Goal: Contribute content: Contribute content

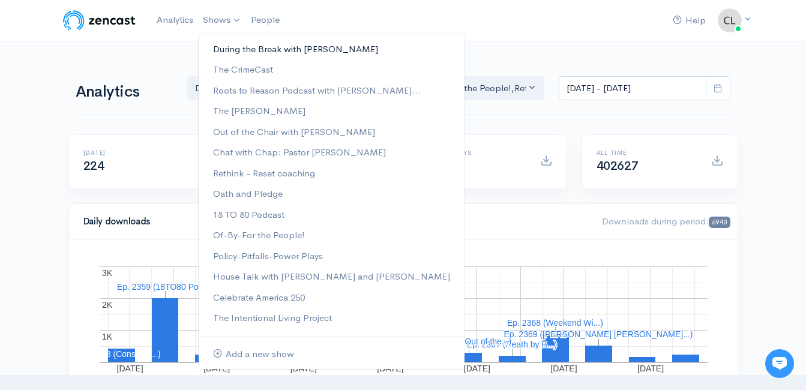
click at [224, 46] on link "During the Break with [PERSON_NAME]" at bounding box center [332, 49] width 266 height 21
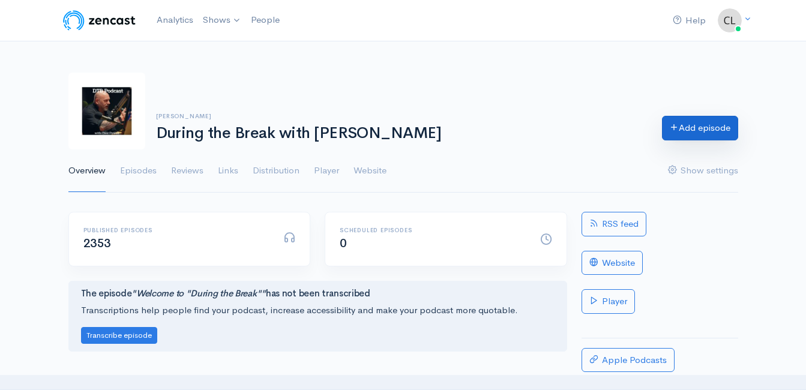
click at [681, 137] on link "Add episode" at bounding box center [700, 128] width 76 height 25
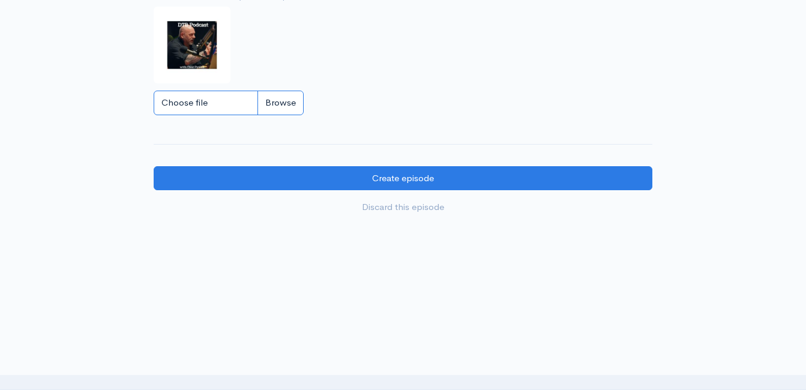
click at [280, 97] on input "Choose file" at bounding box center [229, 103] width 150 height 25
type input "C:\fakepath\450591796_1013938890741267_212763636491488363_n.jpg"
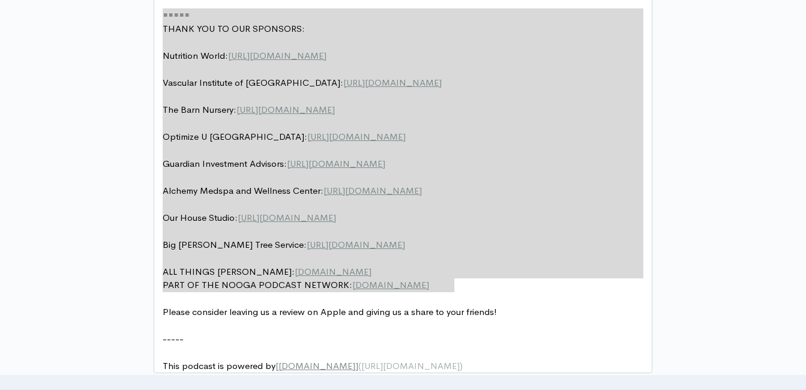
drag, startPoint x: 452, startPoint y: 208, endPoint x: 123, endPoint y: -11, distance: 395.1
type textarea "​===== THANK YOU TO OUR SPONSORS: Nutrition World: https://nutritionw.com/ Vasc…"
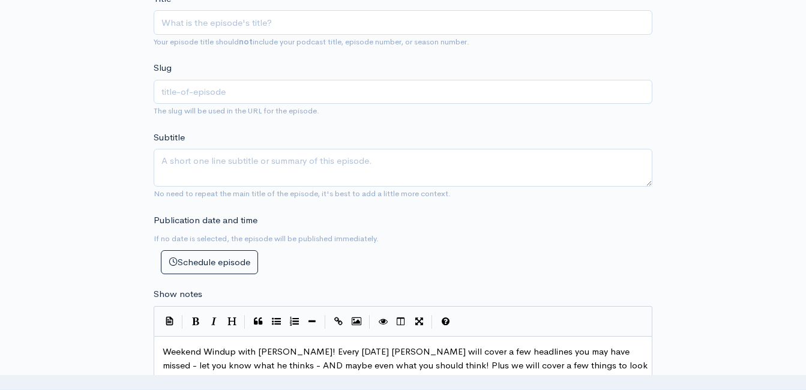
scroll to position [220, 0]
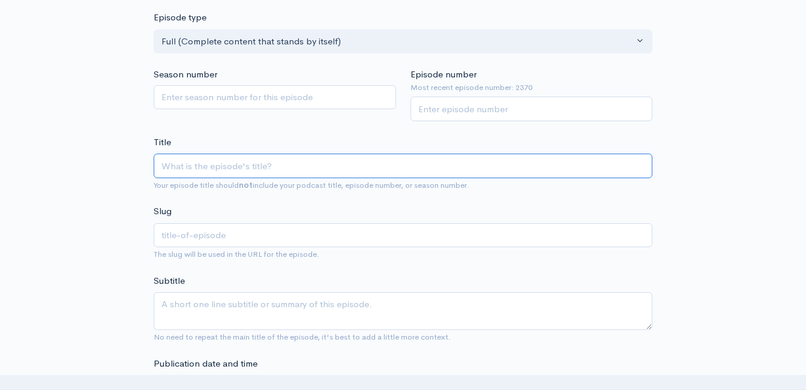
paste input "UpFront Wrap-Up with Jeff Styles and Clint! Headlines and Opinions! 10/6/25 (Po…"
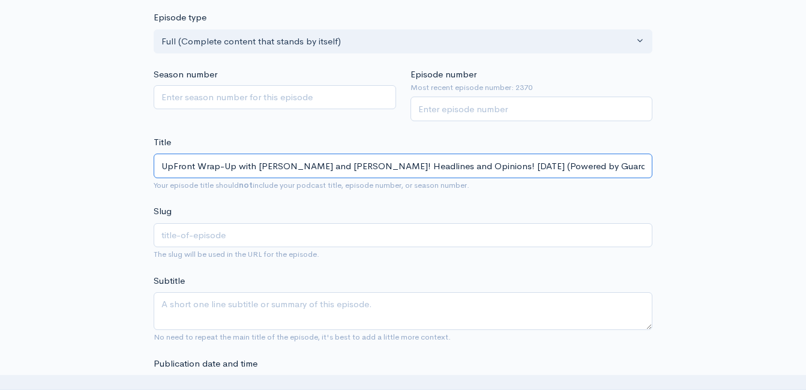
scroll to position [0, 68]
click at [397, 164] on input "UpFront Wrap-Up with Jeff Styles and Clint! Headlines and Opinions! 10/6/25 (Po…" at bounding box center [403, 166] width 499 height 25
type input "UpFront Wrap-Up with Jeff Styles and Clint! Headlines and Opinions! 10//25 (Pow…"
type input "upfront-wrap-up-with-jeff-styles-and-clint-headlines-and-opinions-1025-powered-…"
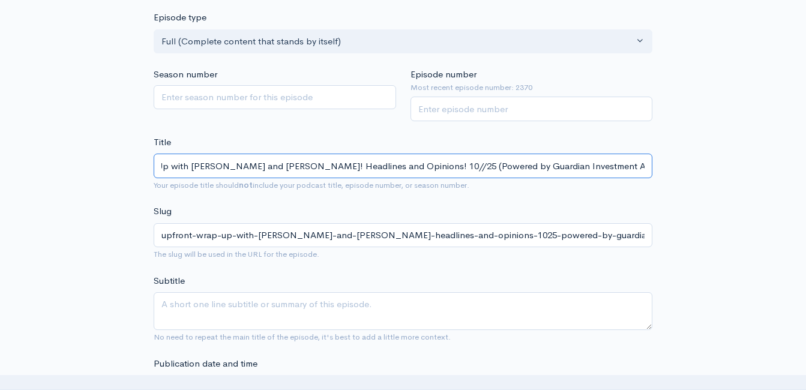
scroll to position [0, 61]
type input "UpFront Wrap-Up with Jeff Styles and Clint! Headlines and Opinions! 10/1/25 (Po…"
type input "upfront-wrap-up-with-jeff-styles-and-clint-headlines-and-opinions-10125-powered…"
type input "UpFront Wrap-Up with Jeff Styles and Clint! Headlines and Opinions! 10/1232/25 …"
type input "upfront-wrap-up-with-jeff-styles-and-clint-headlines-and-opinions-10123225-powe…"
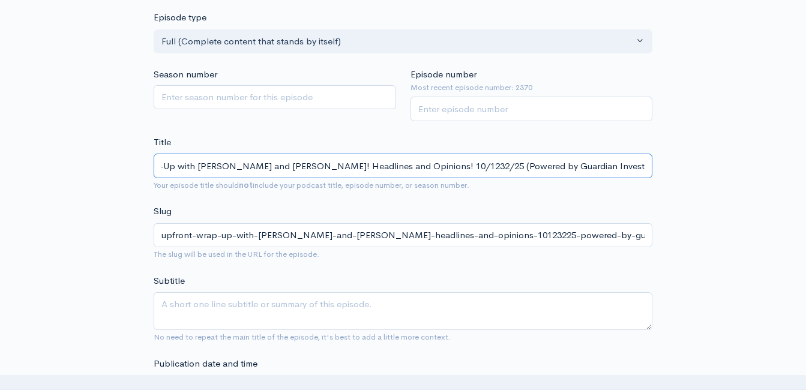
type input "UpFront Wrap-Up with Jeff Styles and Clint! Headlines and Opinions! 10/123/25 (…"
type input "upfront-wrap-up-with-jeff-styles-and-clint-headlines-and-opinions-1012325-power…"
type input "UpFront Wrap-Up with Jeff Styles and Clint! Headlines and Opinions! 10/12/25 (P…"
type input "upfront-wrap-up-with-jeff-styles-and-clint-headlines-and-opinions-101225-powere…"
type input "UpFront Wrap-Up with Jeff Styles and Clint! Headlines and Opinions! 10/1/25 (Po…"
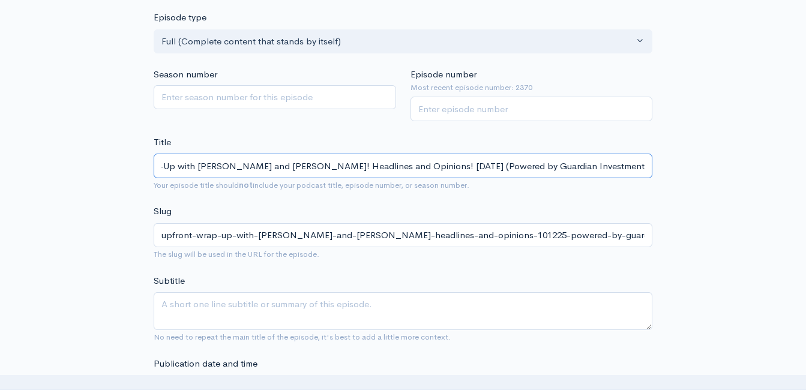
type input "upfront-wrap-up-with-jeff-styles-and-clint-headlines-and-opinions-10125-powered…"
type input "UpFront Wrap-Up with [PERSON_NAME] and [PERSON_NAME]! Headlines and Opinions! […"
type input "upfront-wrap-up-with-jeff-styles-and-clint-headlines-and-opinions-101325-powere…"
click at [392, 166] on input "UpFront Wrap-Up with [PERSON_NAME] and [PERSON_NAME]! Headlines and Opinions! […" at bounding box center [403, 166] width 499 height 25
click at [391, 165] on input "UpFront Wrap-Up with [PERSON_NAME] and [PERSON_NAME]! Headlines and Opinions! […" at bounding box center [403, 166] width 499 height 25
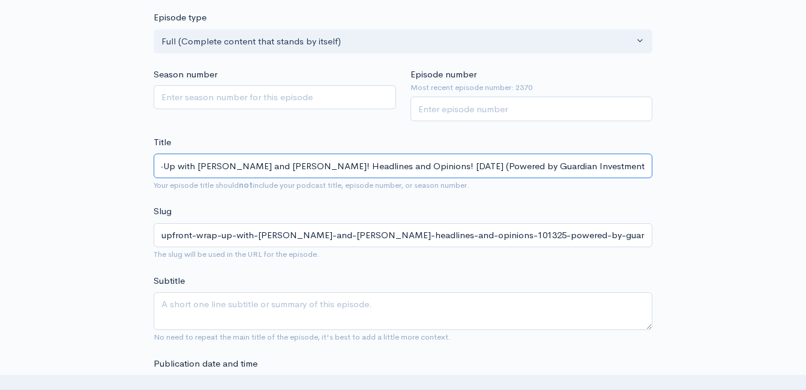
click at [391, 165] on input "UpFront Wrap-Up with [PERSON_NAME] and [PERSON_NAME]! Headlines and Opinions! […" at bounding box center [403, 166] width 499 height 25
type input "UpFront Wrap-Up with [PERSON_NAME] and [PERSON_NAME]! Headlines and Opinions! […"
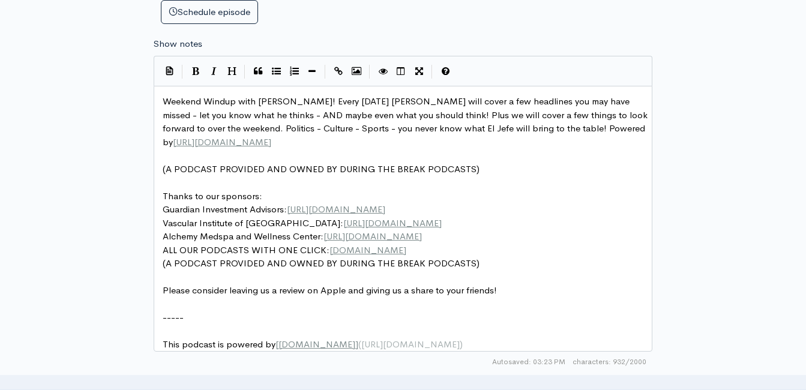
scroll to position [700, 0]
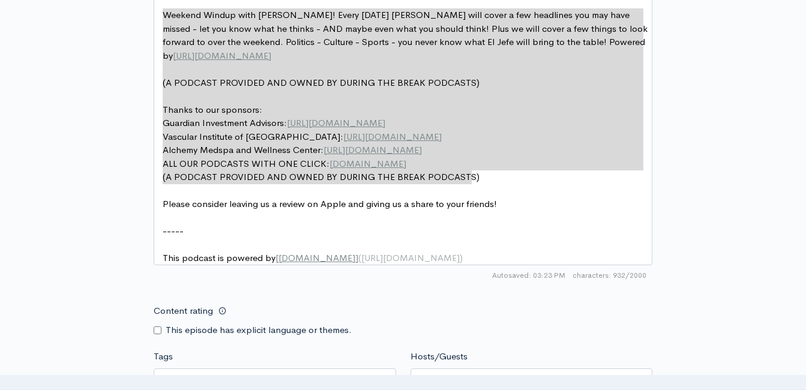
drag, startPoint x: 492, startPoint y: 172, endPoint x: 128, endPoint y: 1, distance: 401.1
type textarea "Weekend Windup with Jeff Styles! Every Friday Jeff will cover a few headlines y…"
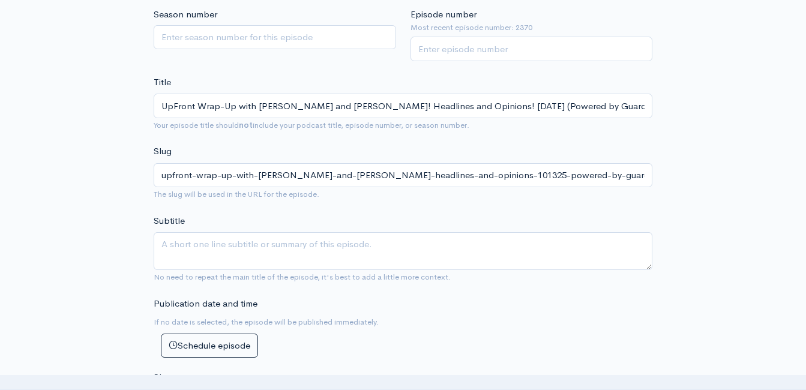
scroll to position [40, 0]
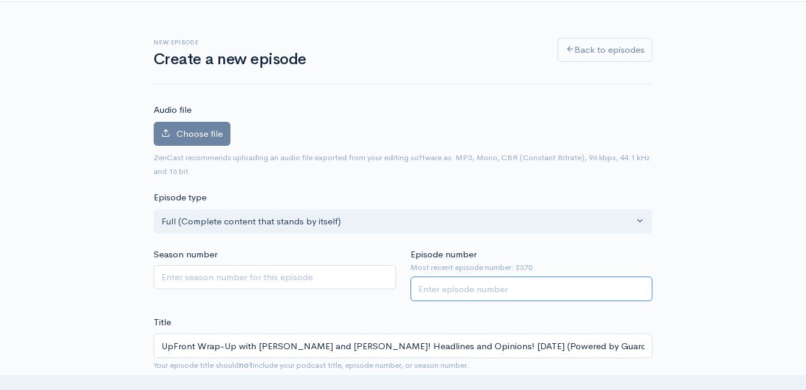
click at [488, 295] on input "Episode number" at bounding box center [531, 289] width 242 height 25
drag, startPoint x: 485, startPoint y: 293, endPoint x: 468, endPoint y: 285, distance: 18.8
type input "2371"
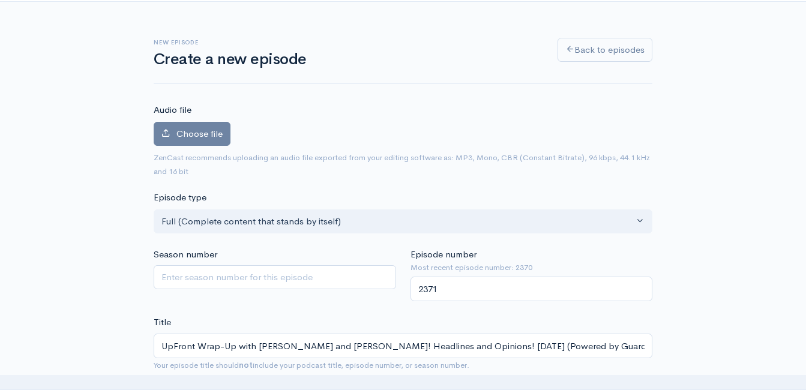
drag, startPoint x: 468, startPoint y: 285, endPoint x: 100, endPoint y: 112, distance: 406.7
click at [167, 137] on label "Choose file" at bounding box center [192, 134] width 77 height 25
click at [0, 0] on input "Choose file" at bounding box center [0, 0] width 0 height 0
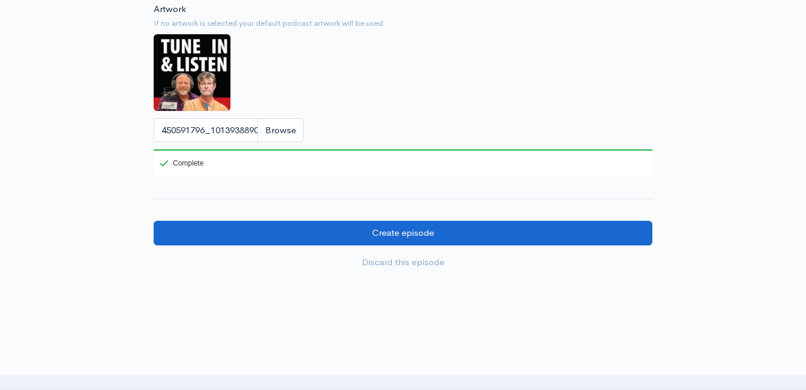
scroll to position [1180, 0]
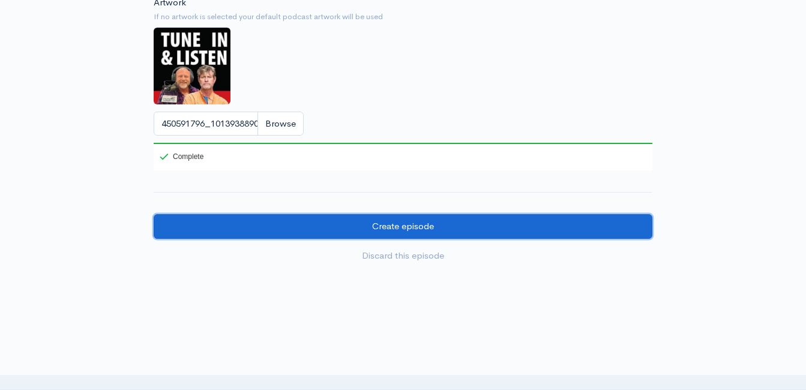
click at [413, 234] on input "Create episode" at bounding box center [403, 226] width 499 height 25
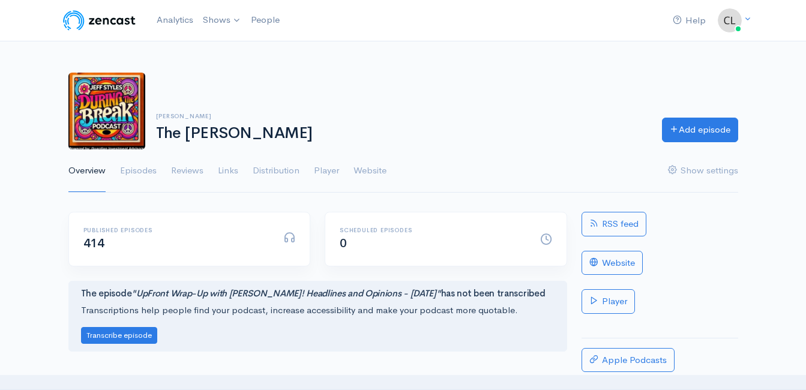
click at [142, 169] on link "Episodes" at bounding box center [138, 170] width 37 height 43
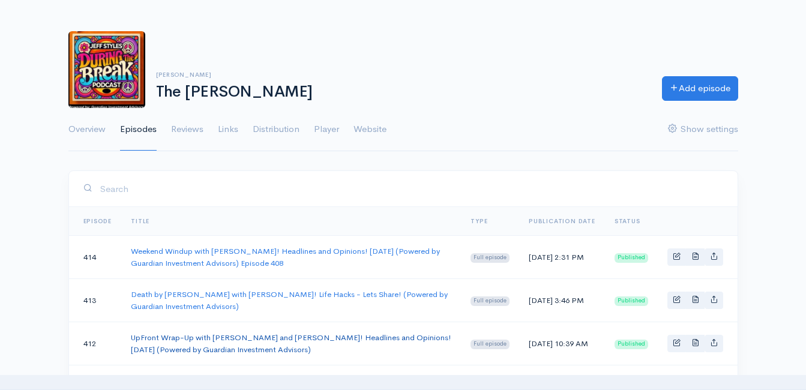
scroll to position [60, 0]
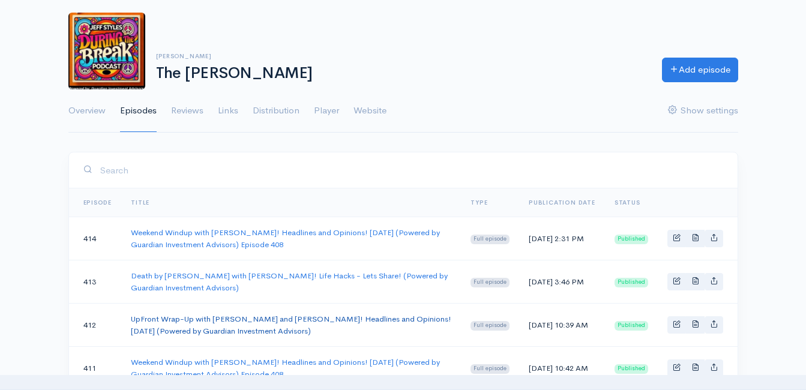
click at [199, 319] on link "UpFront Wrap-Up with [PERSON_NAME] and [PERSON_NAME]! Headlines and Opinions! […" at bounding box center [291, 325] width 320 height 22
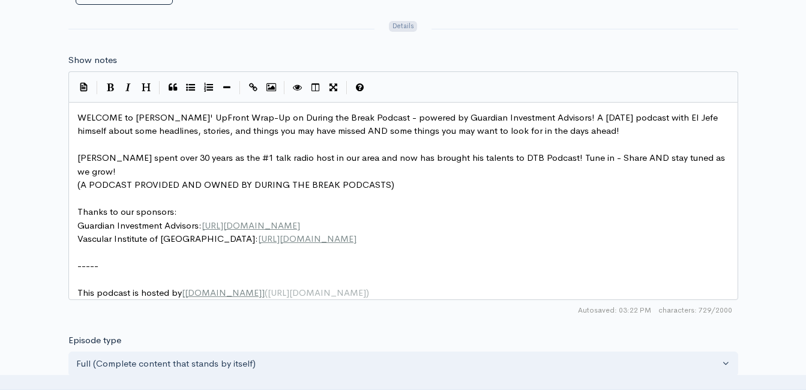
scroll to position [5, 0]
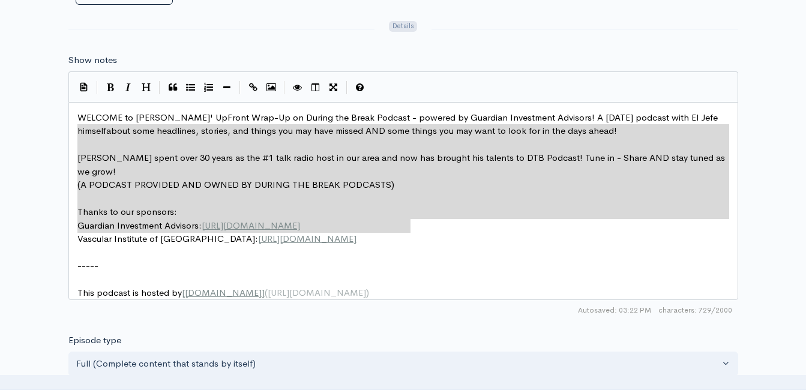
drag, startPoint x: 417, startPoint y: 222, endPoint x: 73, endPoint y: 134, distance: 355.0
type textarea "​about some headlines, stories, and things you may have missed AND some things …"
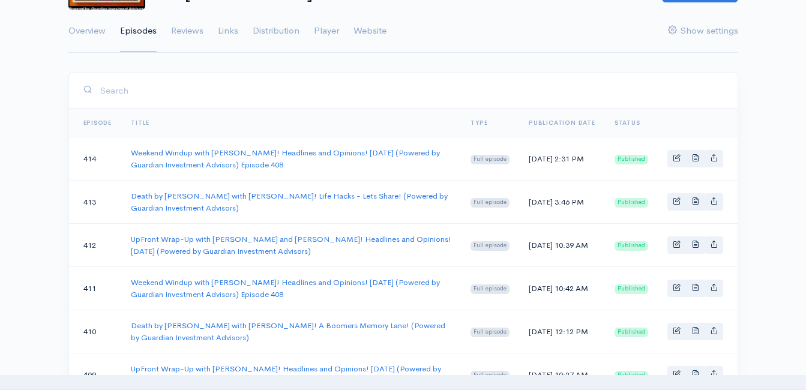
scroll to position [240, 0]
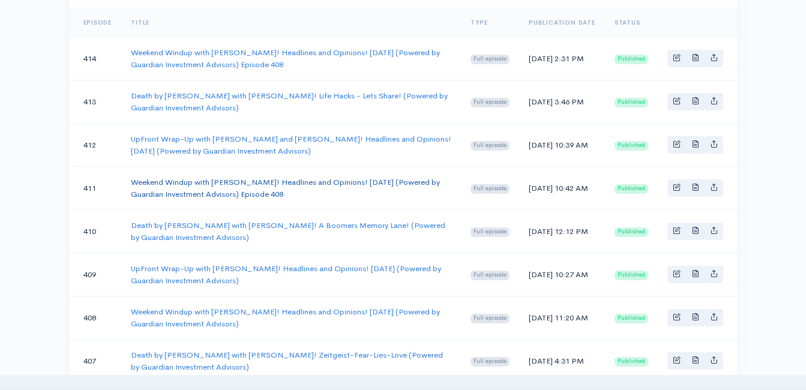
click at [191, 183] on link "Weekend Windup with [PERSON_NAME]! Headlines and Opinions! [DATE] (Powered by G…" at bounding box center [285, 188] width 309 height 22
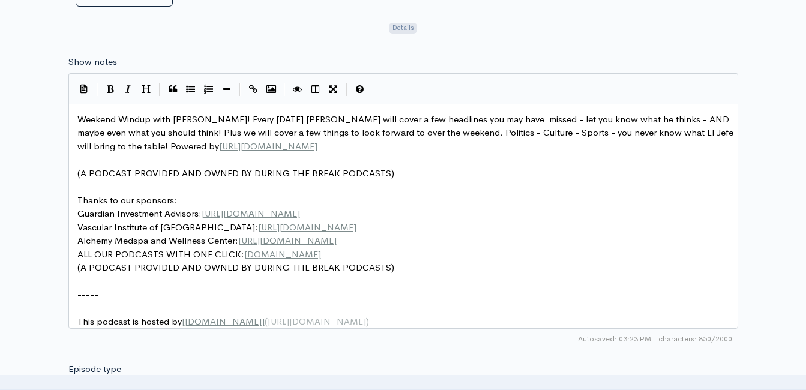
scroll to position [4, 0]
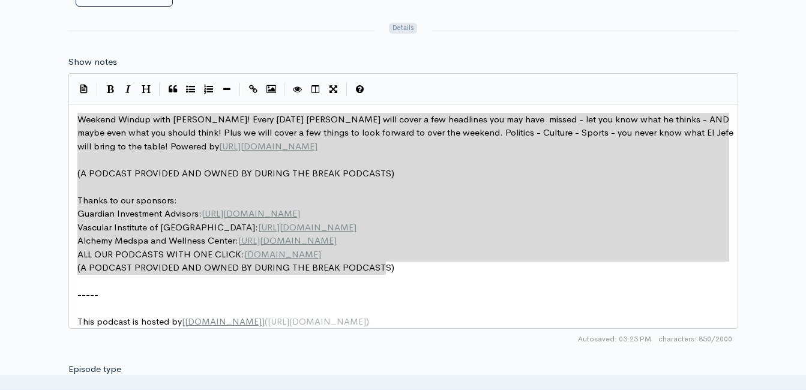
drag, startPoint x: 397, startPoint y: 267, endPoint x: 71, endPoint y: 120, distance: 358.1
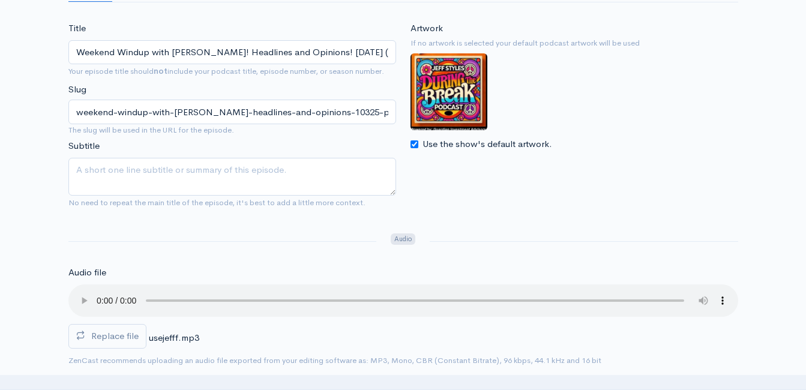
scroll to position [0, 0]
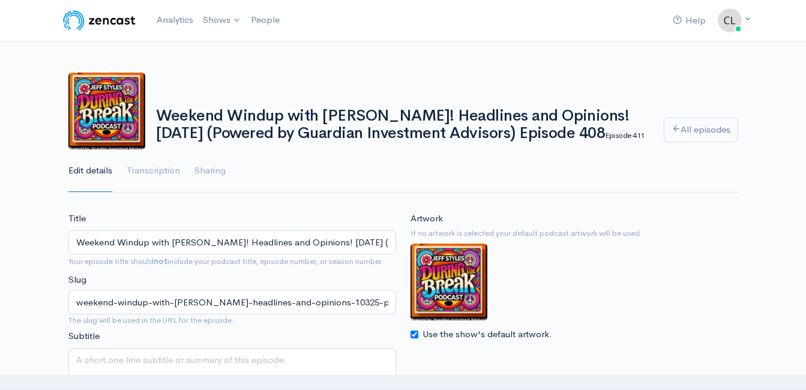
type textarea "Weekend Windup with Jeff Styles! Every Friday Jeff will cover a few headlines y…"
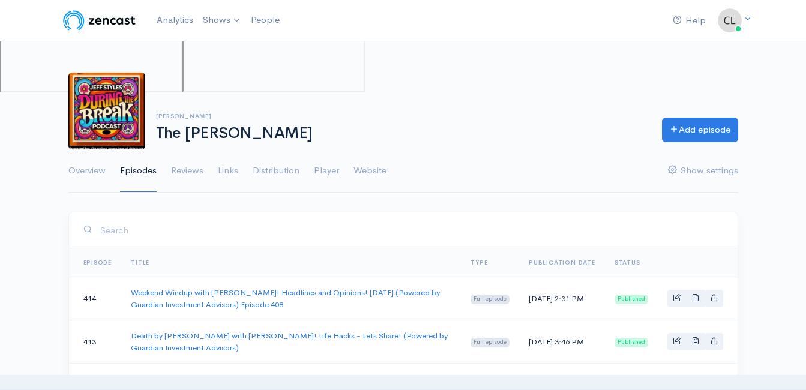
scroll to position [240, 0]
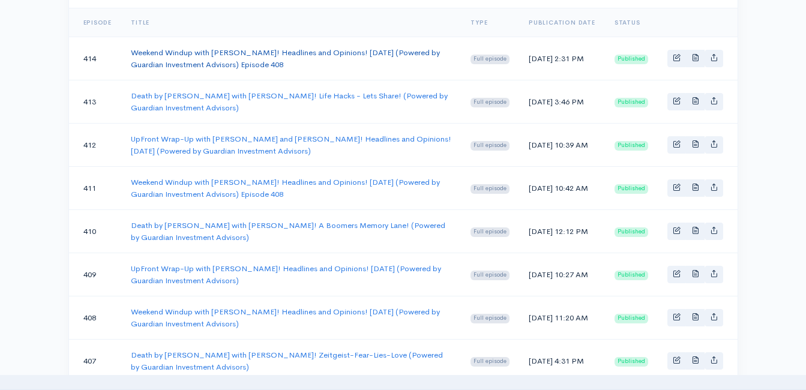
click at [223, 55] on link "Weekend Windup with Jeff Styles! Headlines and Opinions! 10/10/25 (Powered by G…" at bounding box center [285, 58] width 309 height 22
click at [140, 139] on link "UpFront Wrap-Up with Jeff Styles and Clint! Headlines and Opinions! 10/6/25 (Po…" at bounding box center [291, 145] width 320 height 22
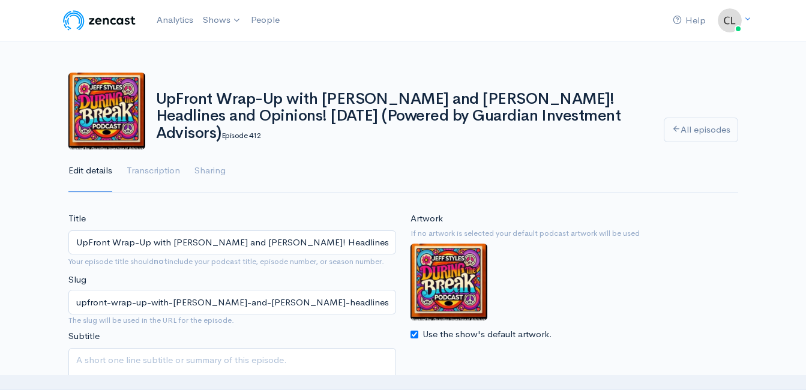
click at [293, 117] on h1 "UpFront Wrap-Up with Jeff Styles and Clint! Headlines and Opinions! 10/6/25 (Po…" at bounding box center [402, 117] width 493 height 52
click at [292, 117] on h1 "UpFront Wrap-Up with Jeff Styles and Clint! Headlines and Opinions! 10/6/25 (Po…" at bounding box center [402, 117] width 493 height 52
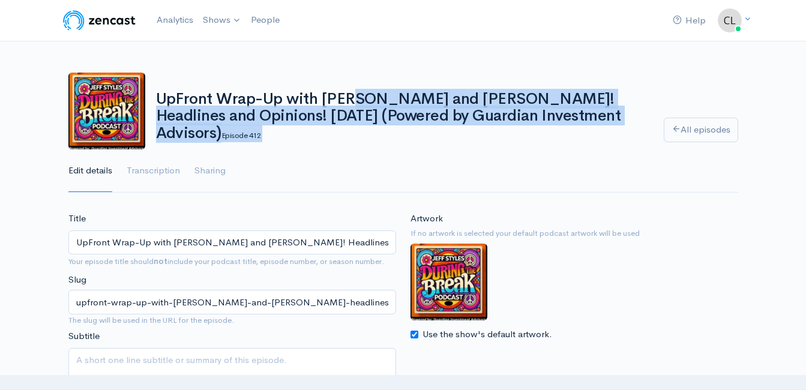
click at [292, 117] on h1 "UpFront Wrap-Up with Jeff Styles and Clint! Headlines and Opinions! 10/6/25 (Po…" at bounding box center [402, 117] width 493 height 52
copy div "UpFront Wrap-Up with Jeff Styles and Clint! Headlines and Opinions! 10/6/25 (Po…"
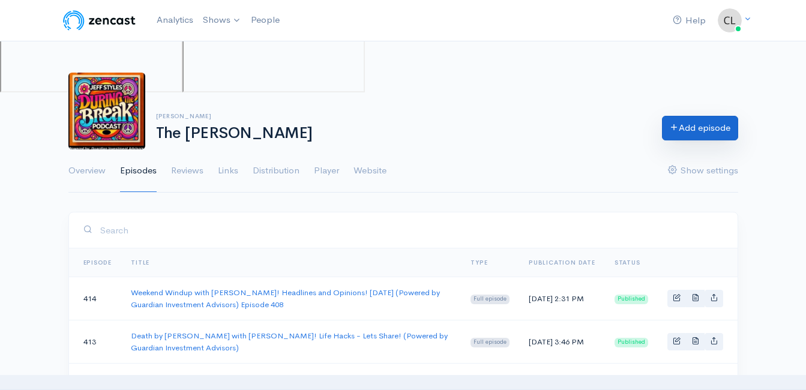
click at [695, 124] on link "Add episode" at bounding box center [700, 128] width 76 height 25
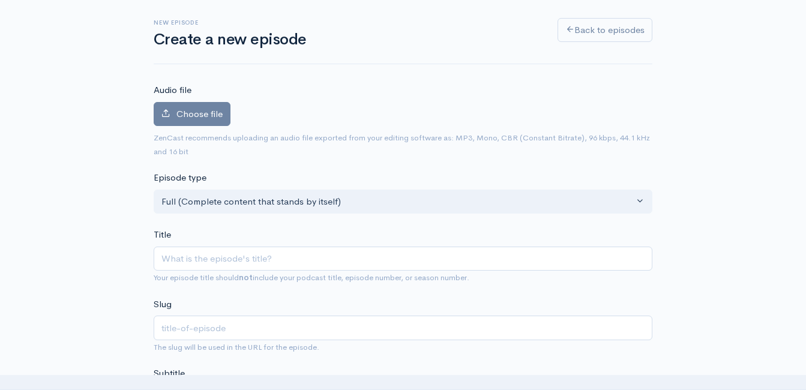
scroll to position [60, 0]
paste input "UpFront Wrap-Up with Jeff Styles and Clint! Headlines and Opinions! 10/13/25 (P…"
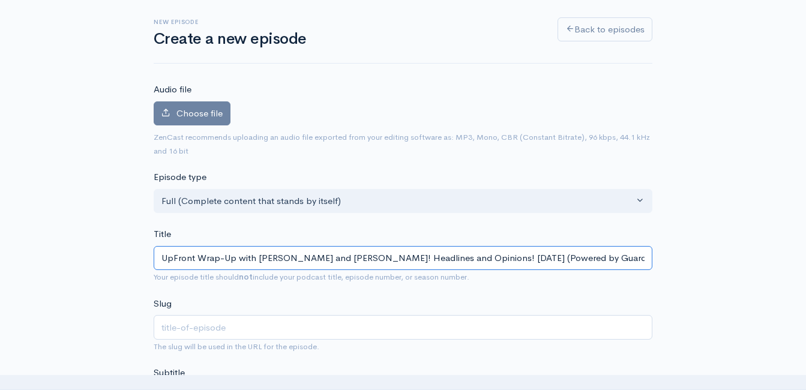
scroll to position [0, 73]
type input "UpFront Wrap-Up with Jeff Styles and Clint! Headlines and Opinions! 10/13/25 (P…"
type input "upfront-wrap-up-with-jeff-styles-and-clint-headlines-and-opinions-101325-powere…"
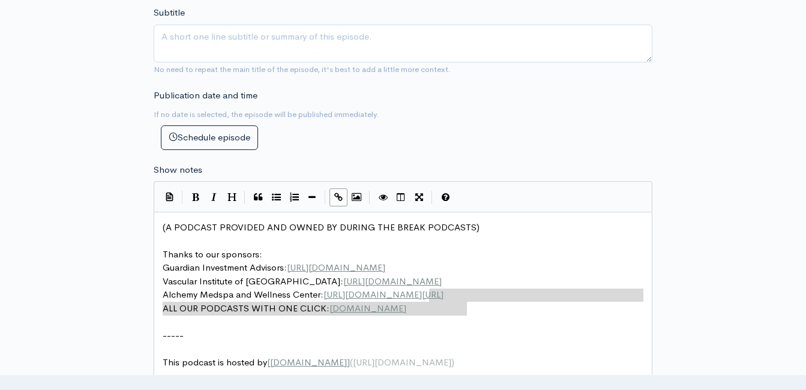
scroll to position [5, 0]
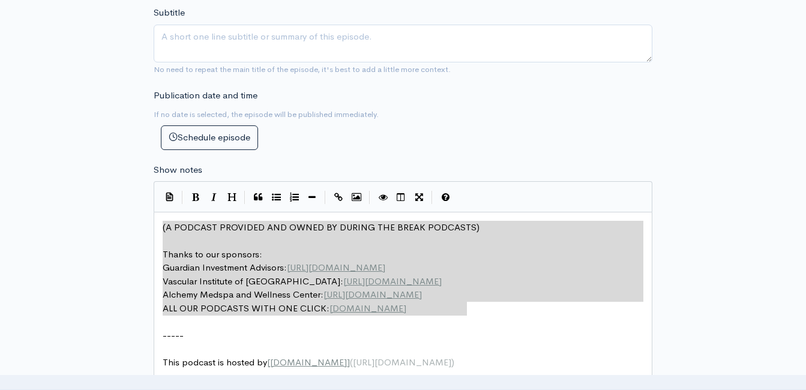
drag, startPoint x: 475, startPoint y: 307, endPoint x: 139, endPoint y: 212, distance: 348.5
type textarea "​(A PODCAST PROVIDED AND OWNED BY DURING THE BREAK PODCASTS) Thanks to our spon…"
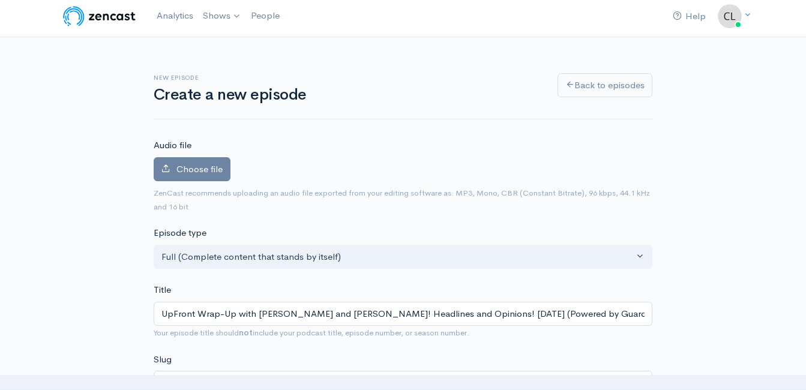
scroll to position [0, 0]
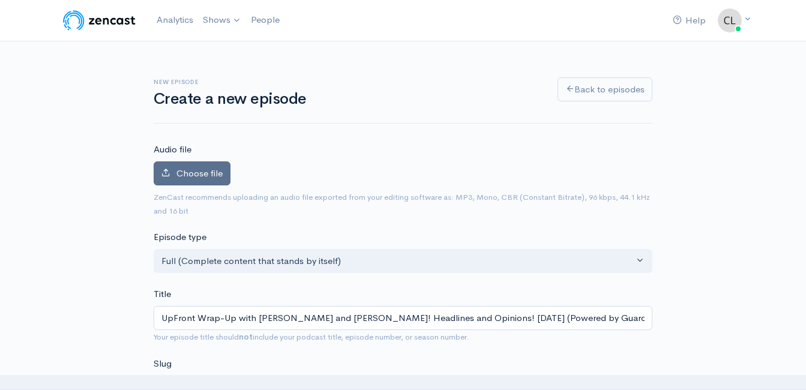
click at [216, 166] on label "Choose file" at bounding box center [192, 173] width 77 height 25
click at [0, 0] on input "Choose file" at bounding box center [0, 0] width 0 height 0
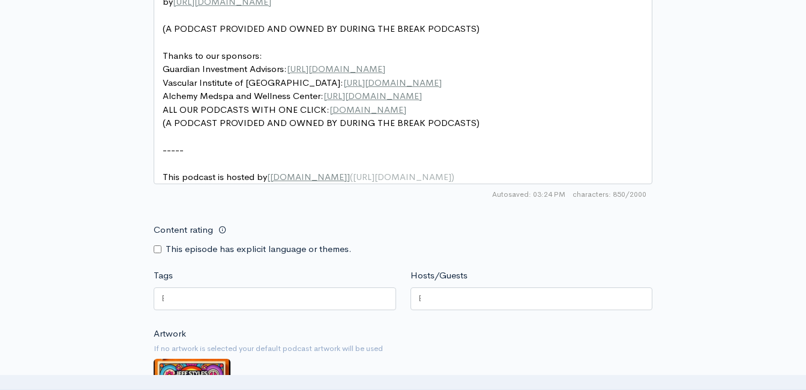
scroll to position [1020, 0]
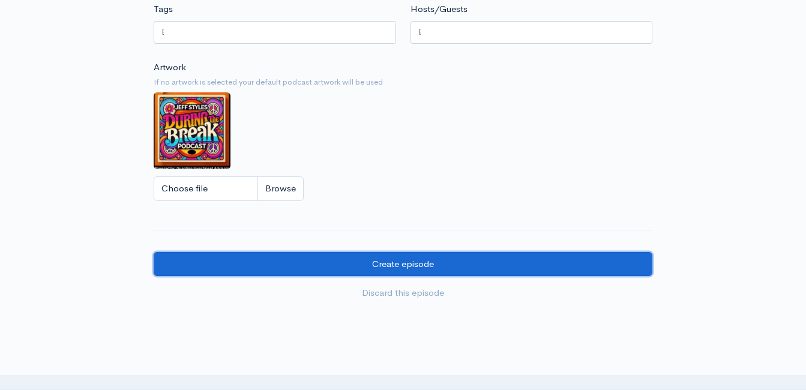
click at [453, 270] on input "Create episode" at bounding box center [403, 264] width 499 height 25
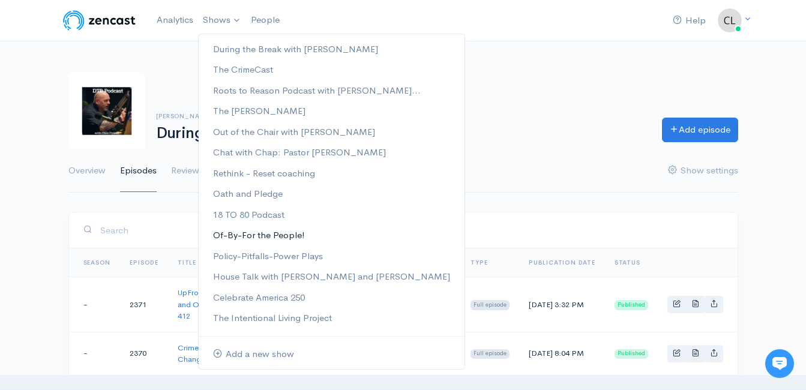
click at [233, 236] on link "Of-By-For the People!" at bounding box center [332, 235] width 266 height 21
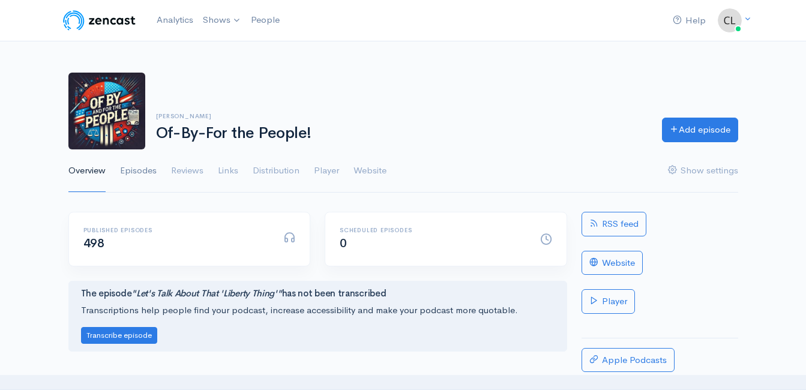
click at [148, 172] on link "Episodes" at bounding box center [138, 170] width 37 height 43
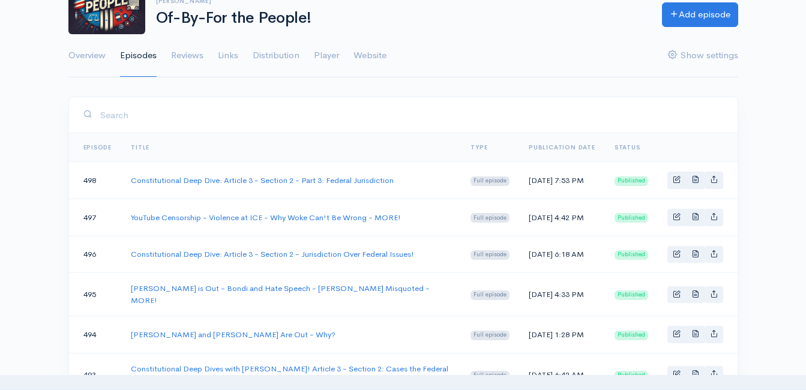
scroll to position [120, 0]
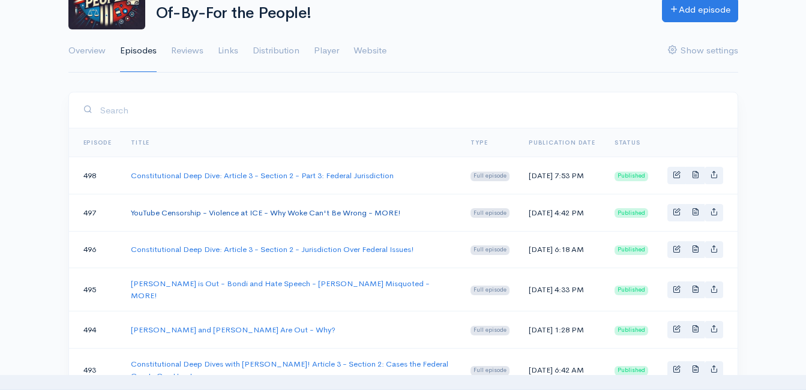
click at [179, 218] on link "YouTube Censorship - Violence at ICE - Why Woke Can't Be Wrong - MORE!" at bounding box center [266, 213] width 270 height 10
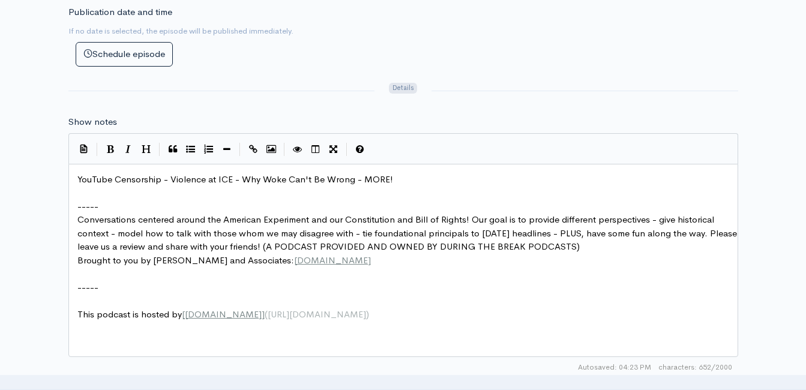
scroll to position [5, 0]
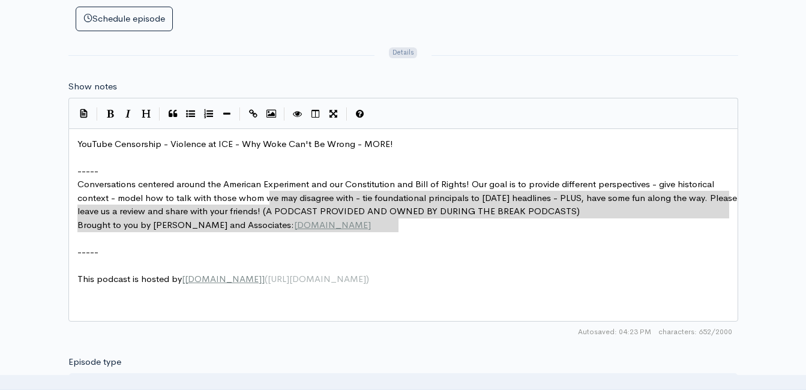
type textarea "c Buchanan and Associates: www.buchanandisability.com"
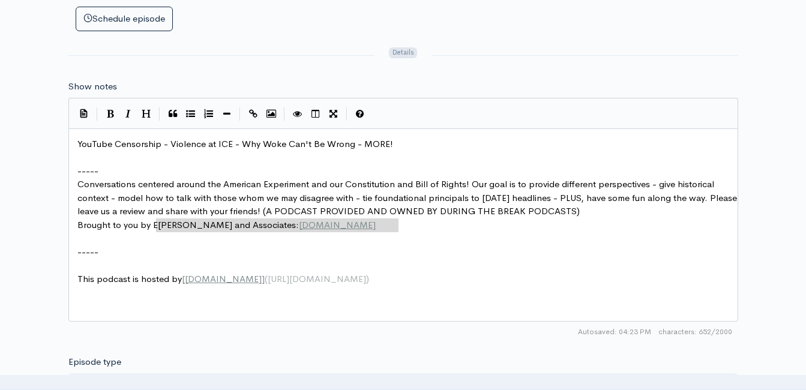
scroll to position [660, 0]
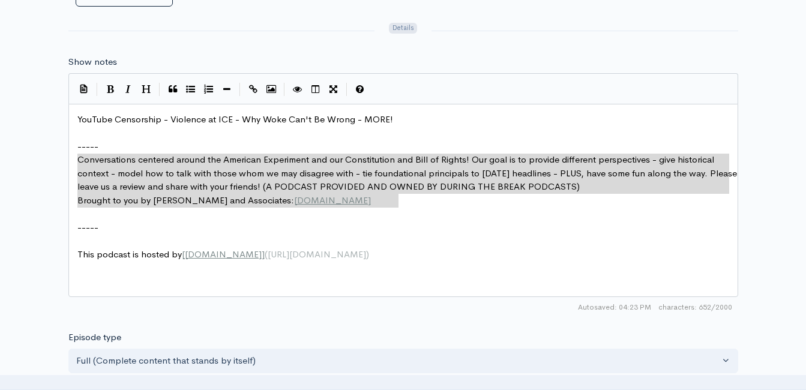
drag, startPoint x: 423, startPoint y: 261, endPoint x: 64, endPoint y: 165, distance: 371.5
type textarea "​Conversations centered around the American Experiment and our Constitution and…"
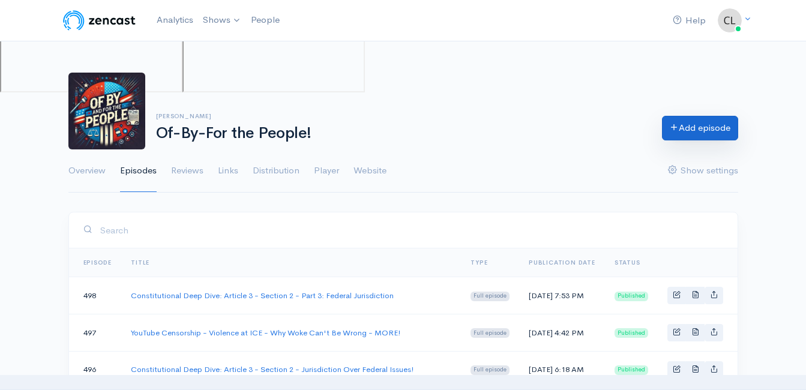
click at [705, 128] on link "Add episode" at bounding box center [700, 128] width 76 height 25
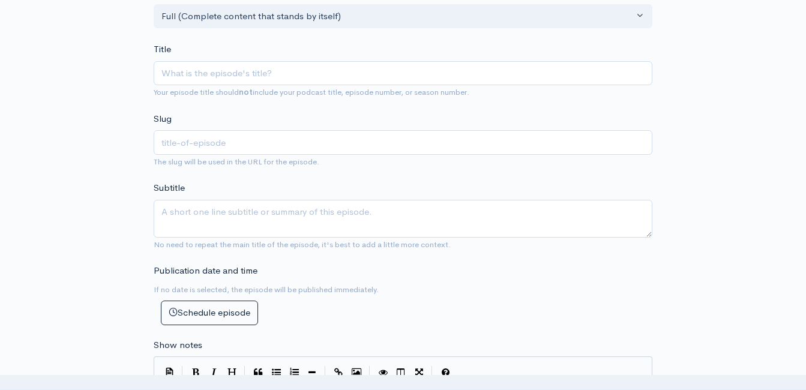
scroll to position [240, 0]
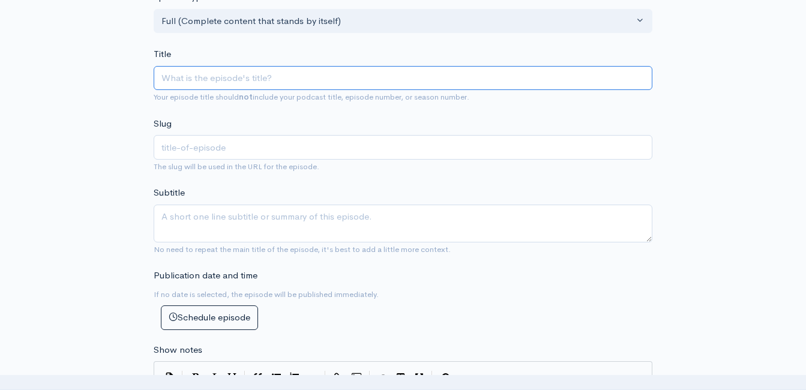
click at [298, 66] on input "Title" at bounding box center [403, 78] width 499 height 25
paste input "Of-By-and For the People with Special Guest [PERSON_NAME] : How Far Should the …"
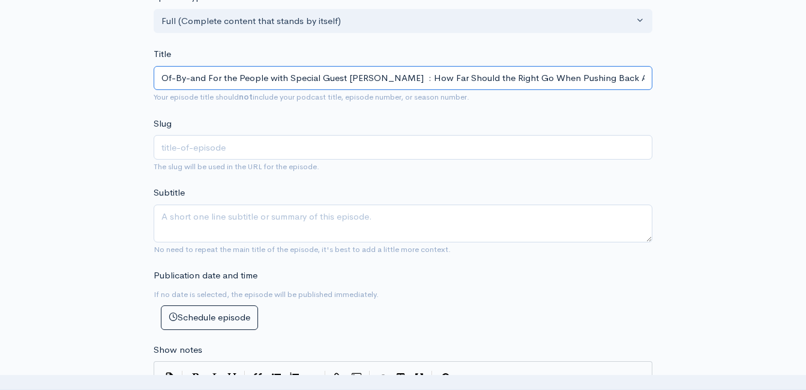
scroll to position [0, 38]
click at [185, 79] on input "Of-By-and For the People with Special Guest [PERSON_NAME] : How Far Should the …" at bounding box center [403, 78] width 499 height 25
click at [250, 80] on input "Of-By-and For the People with Special Guest [PERSON_NAME] : How Far Should the …" at bounding box center [403, 78] width 499 height 25
type input "Special Guest Glenn Gutek : How Far Should the Right Go When Pushing Back Again…"
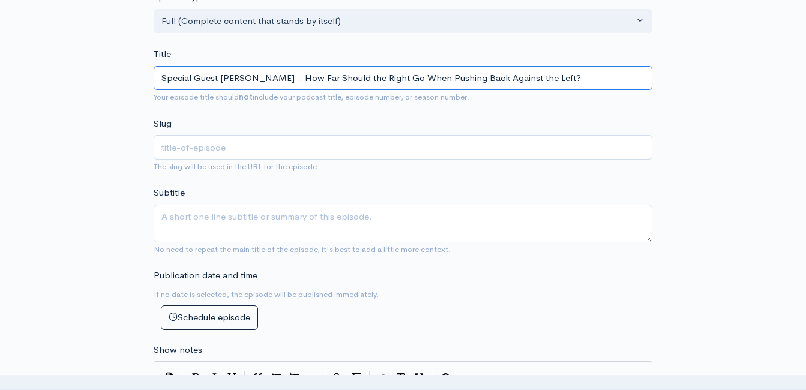
type input "special-guest-glenn-gutek-how-far-should-the-right-go-when-pushing-back-against…"
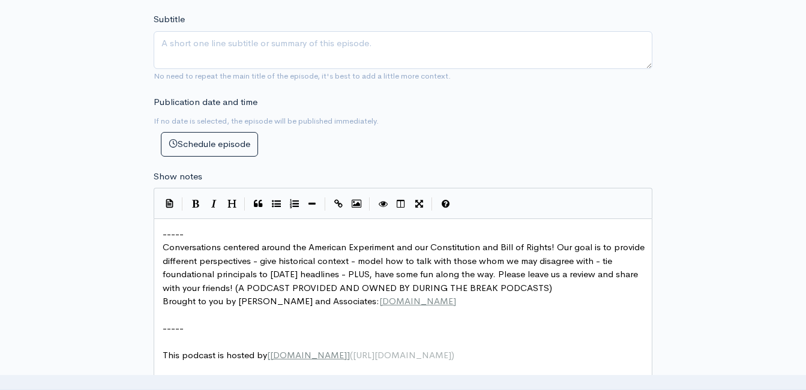
scroll to position [600, 0]
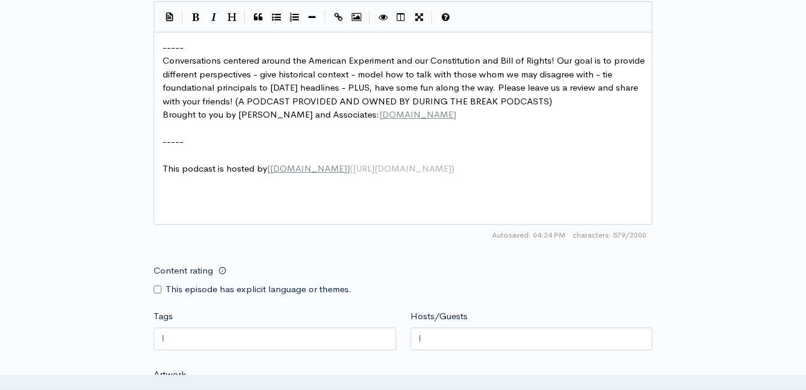
type input "Special Guest Glenn Gutek : How Far Should the Right Go When Pushing Back Again…"
click at [293, 93] on pre "Conversations centered around the American Experiment and our Constitution and …" at bounding box center [407, 81] width 495 height 54
click at [292, 94] on pre "Conversations centered around the American Experiment and our Constitution and …" at bounding box center [407, 81] width 495 height 54
type textarea "'"
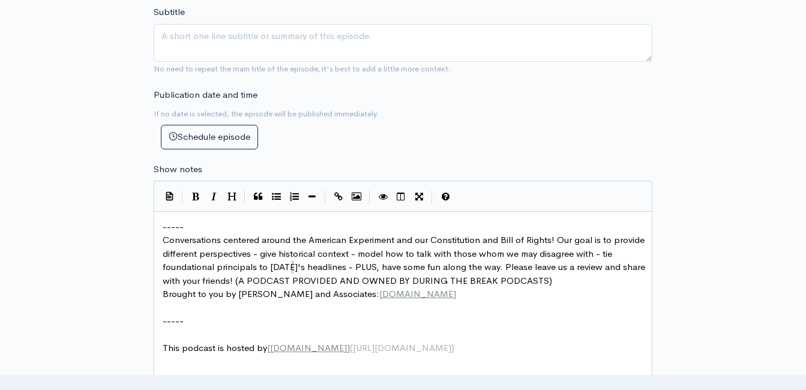
scroll to position [420, 0]
click at [165, 223] on span "-----" at bounding box center [173, 226] width 21 height 11
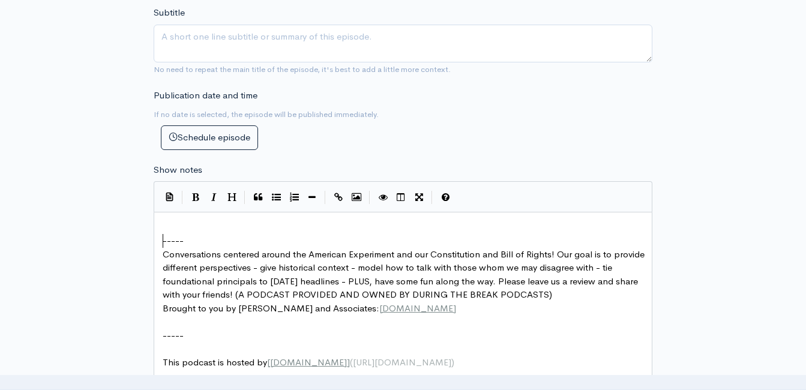
click at [202, 226] on pre "​" at bounding box center [407, 228] width 495 height 14
type textarea "​"
paste textarea
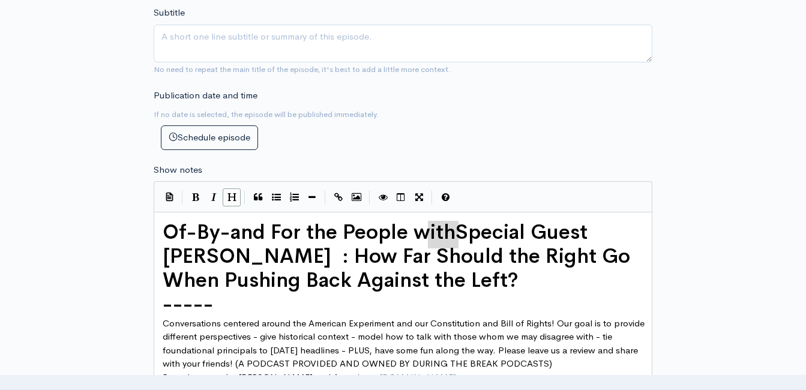
type textarea "Of-By-and For the People with"
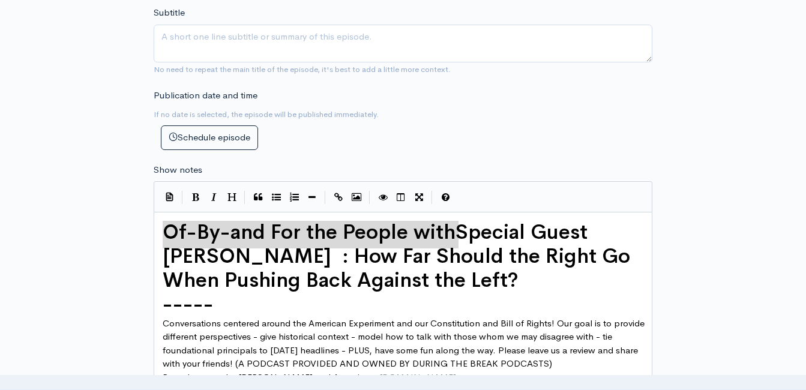
drag, startPoint x: 461, startPoint y: 230, endPoint x: -2, endPoint y: 218, distance: 464.1
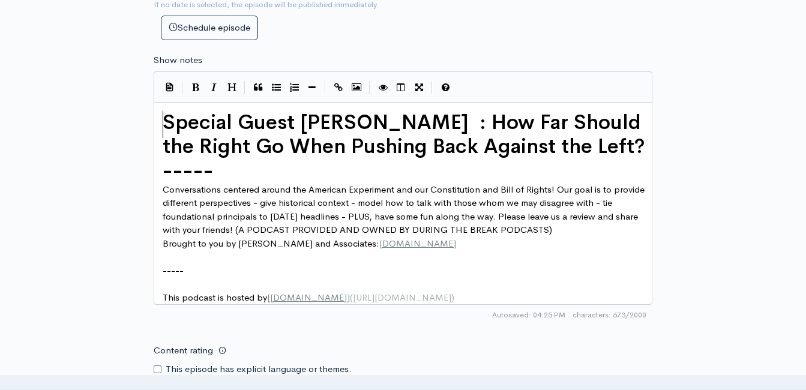
scroll to position [540, 0]
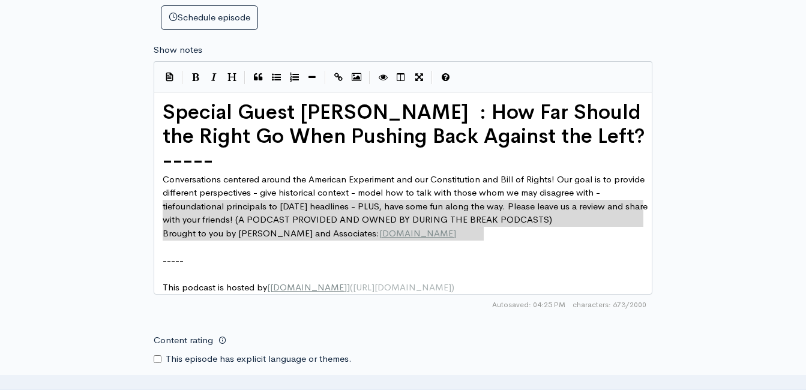
type textarea "different perspectives - give historical context - model how to talk with those…"
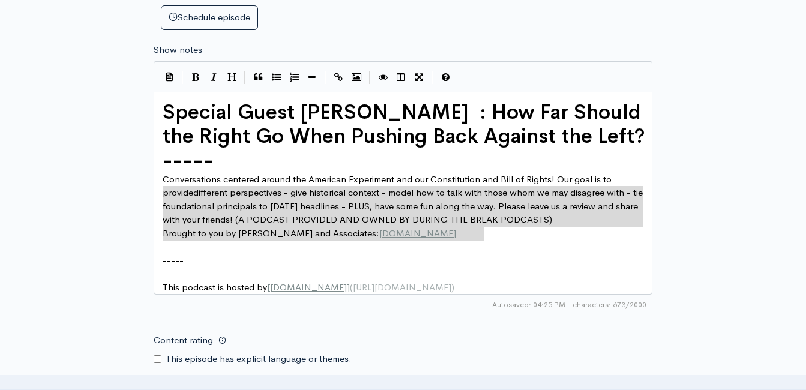
drag, startPoint x: 495, startPoint y: 235, endPoint x: 143, endPoint y: 186, distance: 355.7
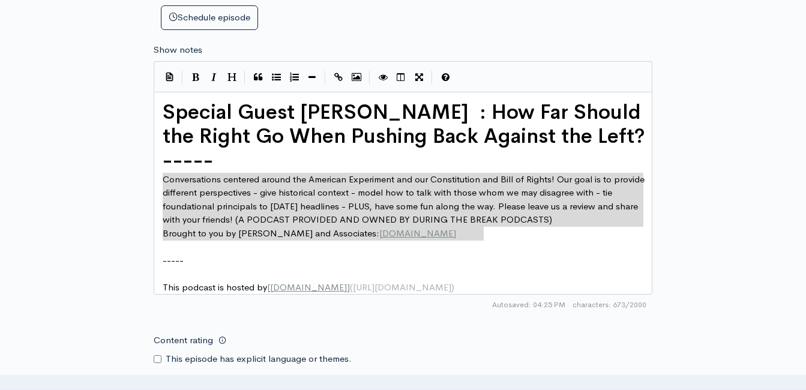
drag, startPoint x: 483, startPoint y: 233, endPoint x: 145, endPoint y: 175, distance: 342.7
type textarea "Conversations centered around the American Experiment and our Constitution and …"
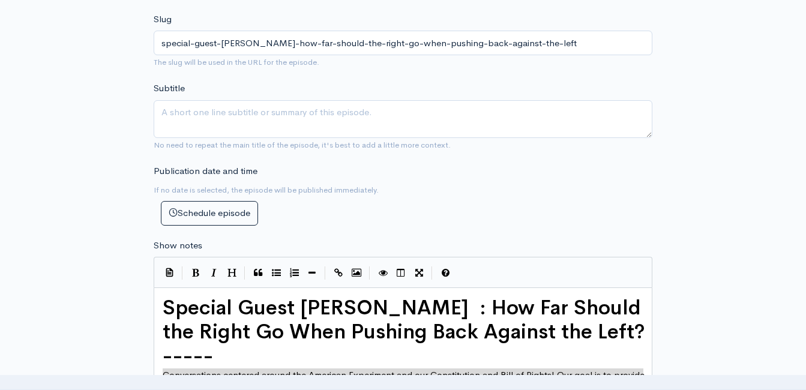
scroll to position [120, 0]
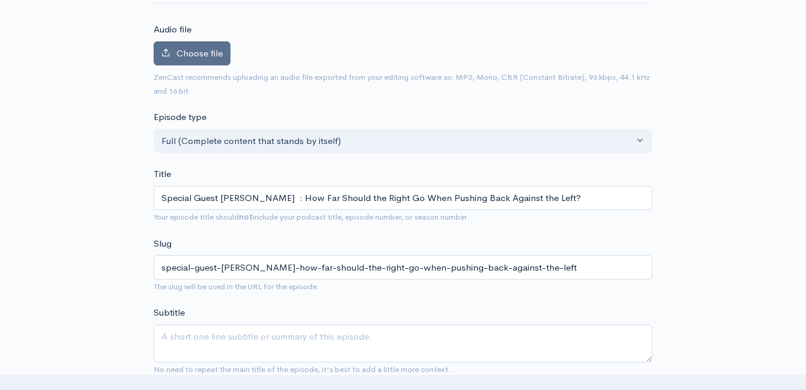
click at [176, 53] on span "Choose file" at bounding box center [199, 52] width 46 height 11
click at [0, 0] on input "Choose file" at bounding box center [0, 0] width 0 height 0
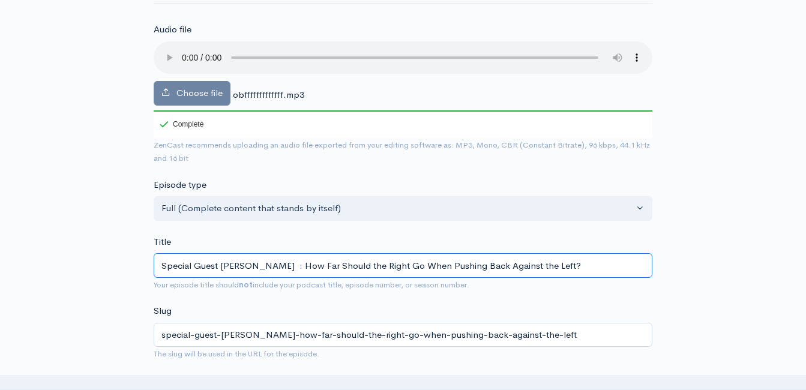
click at [278, 270] on input "Special Guest Glenn Gutek : How Far Should the Right Go When Pushing Back Again…" at bounding box center [403, 265] width 499 height 25
click at [277, 268] on input "Special Guest Glenn Gutek : How Far Should the Right Go When Pushing Back Again…" at bounding box center [403, 265] width 499 height 25
type input "Special Guest Glenn Gutek: How Far Should the Right Go When Pushing Back Agains…"
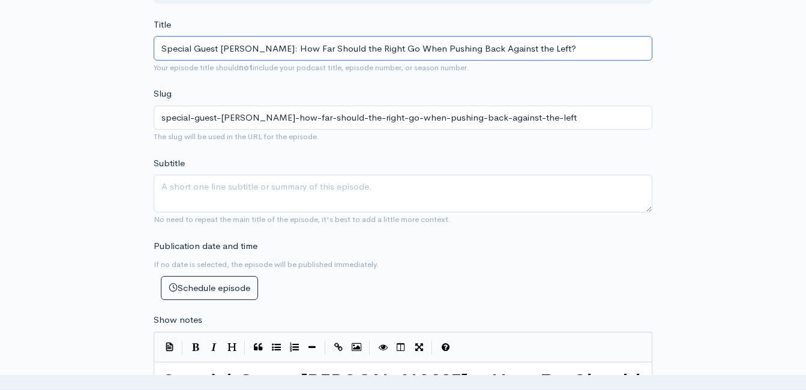
scroll to position [480, 0]
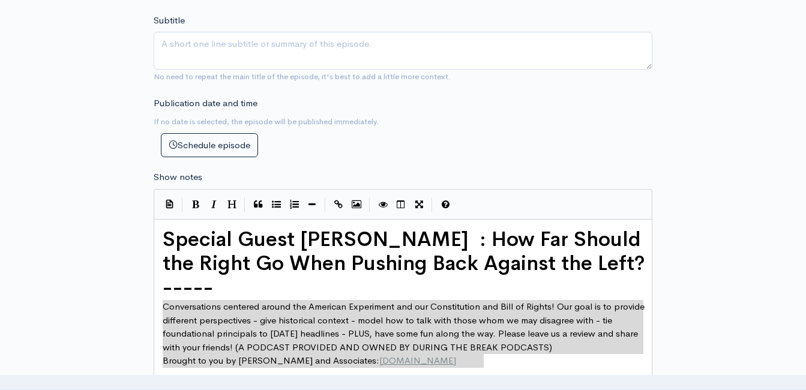
click at [618, 262] on pre "Special Guest Glenn Gutek : How Far Should the Right Go When Pushing Back Again…" at bounding box center [407, 252] width 495 height 48
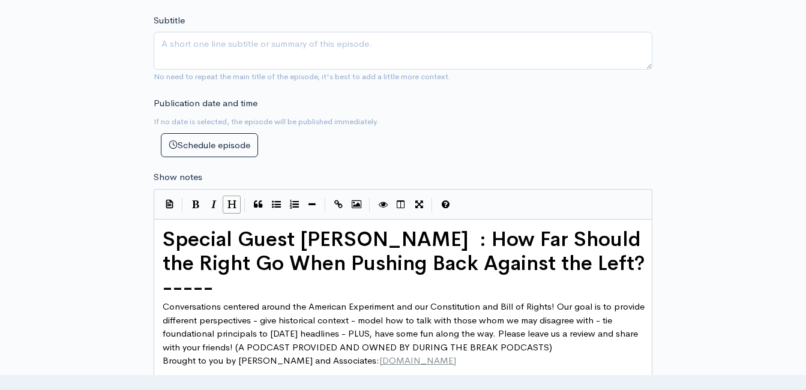
type textarea "ca"
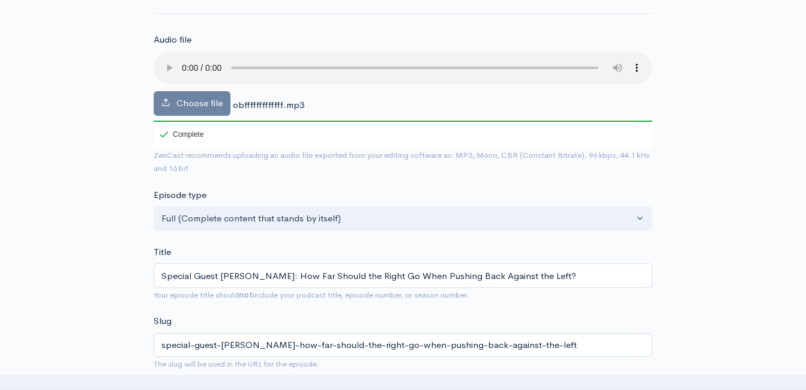
scroll to position [0, 0]
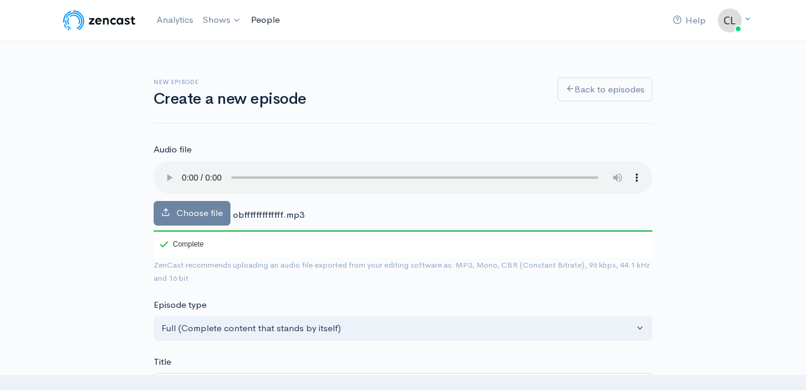
type textarea "Can we bridge the gap?"
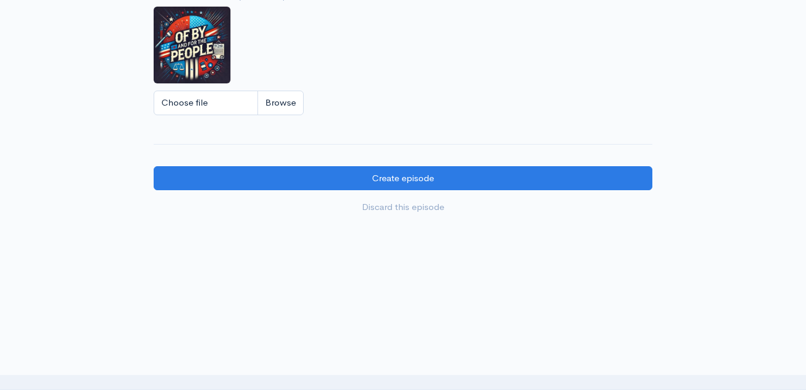
scroll to position [1103, 0]
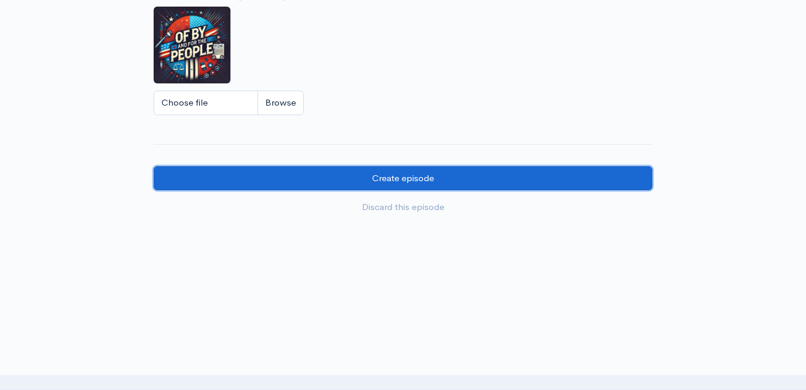
click at [428, 182] on input "Create episode" at bounding box center [403, 178] width 499 height 25
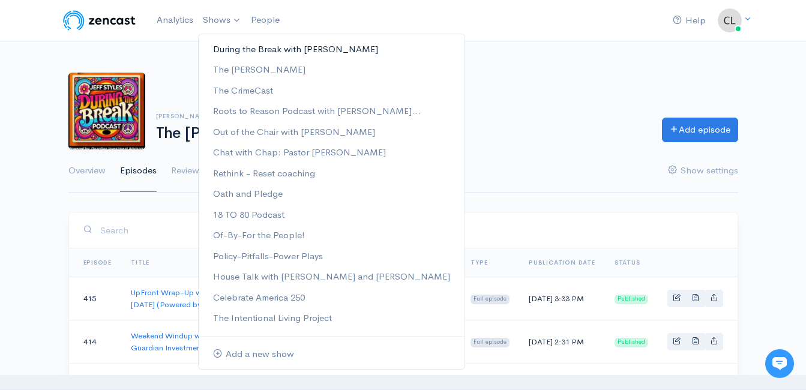
click at [224, 49] on link "During the Break with [PERSON_NAME]" at bounding box center [332, 49] width 266 height 21
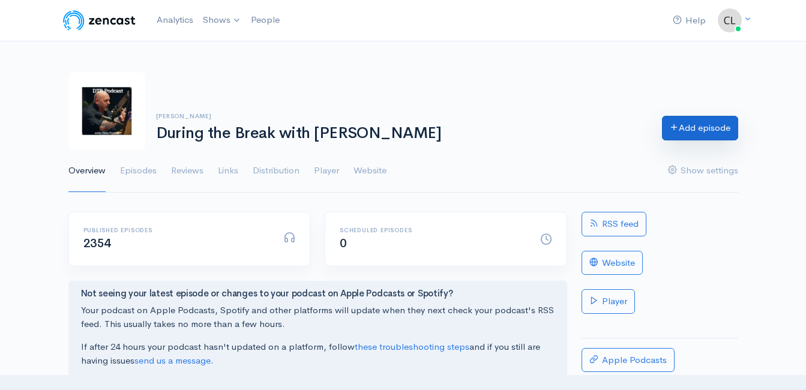
click at [699, 127] on link "Add episode" at bounding box center [700, 128] width 76 height 25
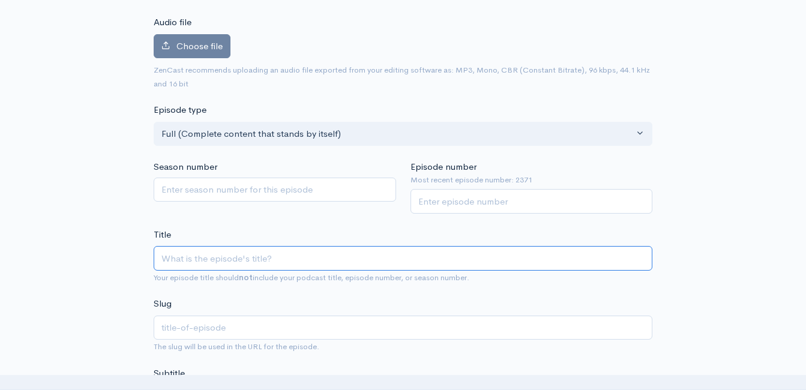
scroll to position [128, 0]
click at [475, 202] on input "Episode number" at bounding box center [531, 200] width 242 height 25
type input "2372"
click at [419, 240] on div "Title Your episode title should not include your podcast title, episode number,…" at bounding box center [403, 255] width 499 height 56
click at [388, 260] on input "Title" at bounding box center [403, 257] width 499 height 25
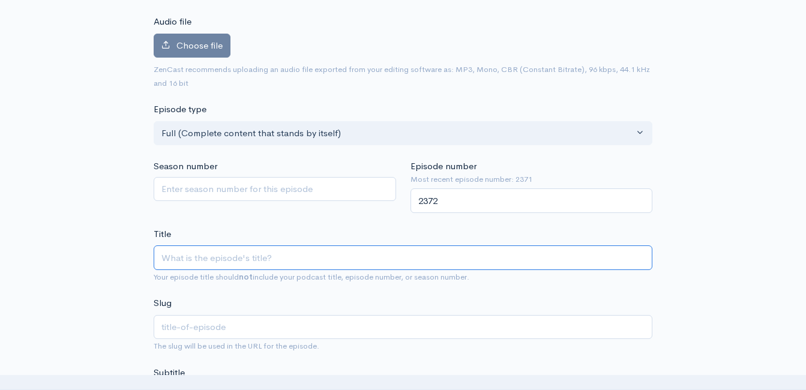
type input "O"
type input "o"
type input "Of"
type input "of"
type input "Of-B"
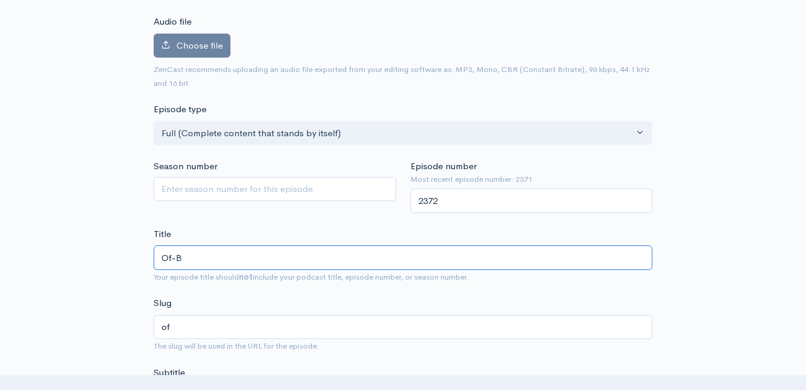
type input "of-b"
type input "Of-By"
type input "of-by"
type input "Of-By-an"
type input "of-by-an"
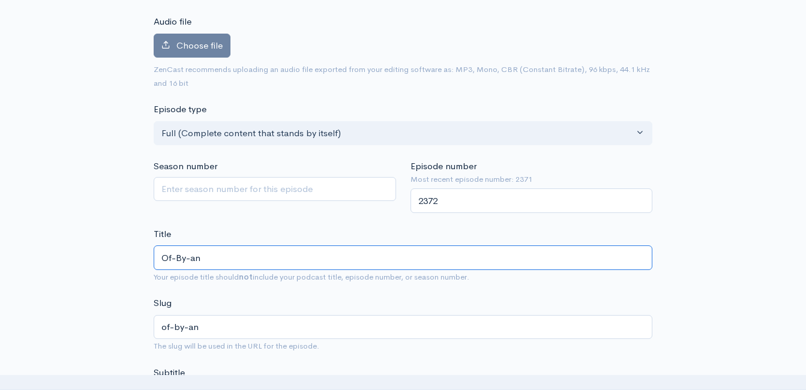
type input "Of-By-and"
type input "of-by-and"
type input "Of-By-and F"
type input "of-by-and-f"
type input "Of-By-and For"
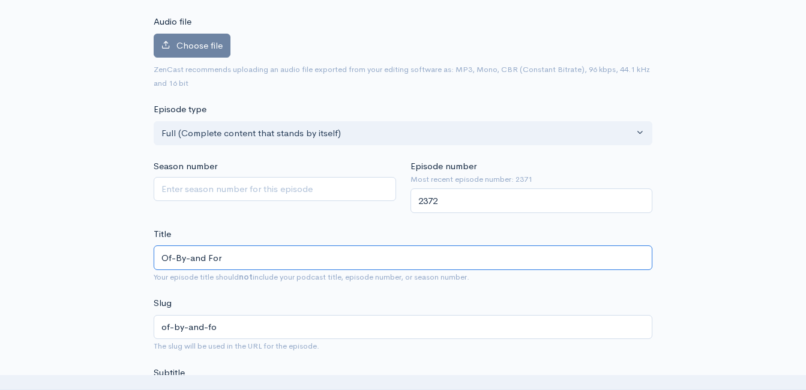
type input "of-by-and-for"
type input "Of-By-and For t"
type input "of-by-and-for-t"
type input "Of-By-and For the"
type input "of-by-and-for-the"
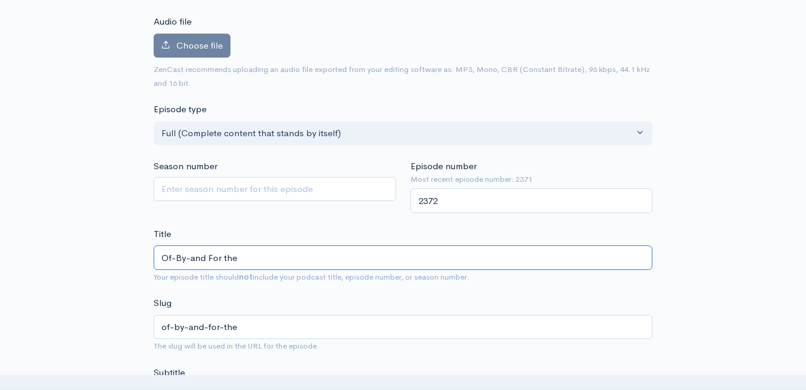
type input "Of-By-and For the P"
type input "of-by-and-for-the-p"
type input "Of-By-and For the Pe"
type input "of-by-and-for-the-pe"
type input "Of-By-and For the Peo"
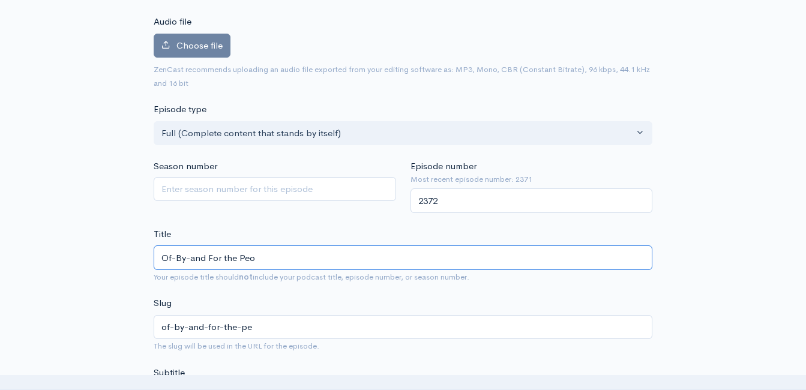
type input "of-by-and-for-the-peo"
type input "Of-By-and For the Peopl"
type input "of-by-and-for-the-peop"
type input "Of-By-and For the People"
type input "of-by-and-for-the-people"
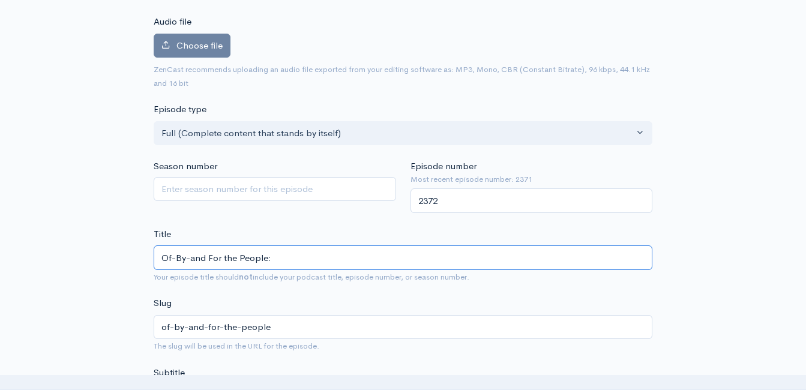
type input "Of-By-and For the People: B"
type input "of-by-and-for-the-people-b"
type input "Of-By-and For the People: Br"
type input "of-by-and-for-the-people-br"
type input "Of-By-and For the People: Bri"
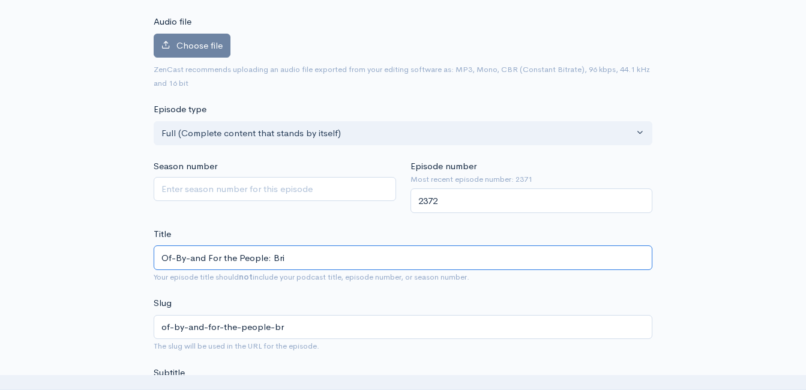
type input "of-by-and-for-the-people-bri"
type input "Of-By-and For the People: Brid"
type input "of-by-and-for-the-people-brid"
type input "Of-By-and For the People: Bri"
type input "of-by-and-for-the-people-bri"
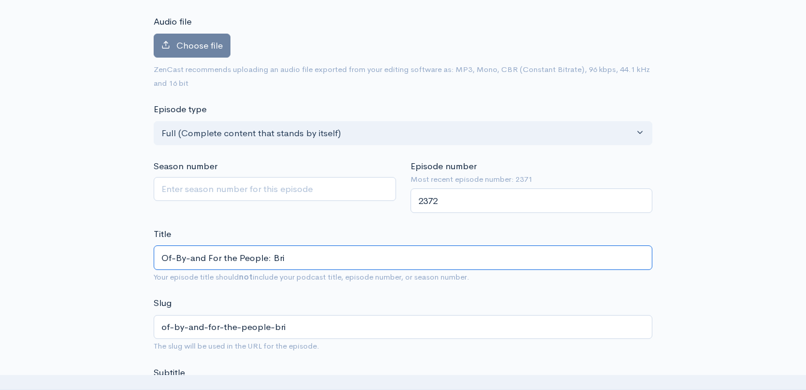
type input "Of-By-and For the People: Br"
type input "of-by-and-for-the-people-br"
type input "Of-By-and For the People: B"
type input "of-by-and-for-the-people-b"
type input "Of-By-and For the People:"
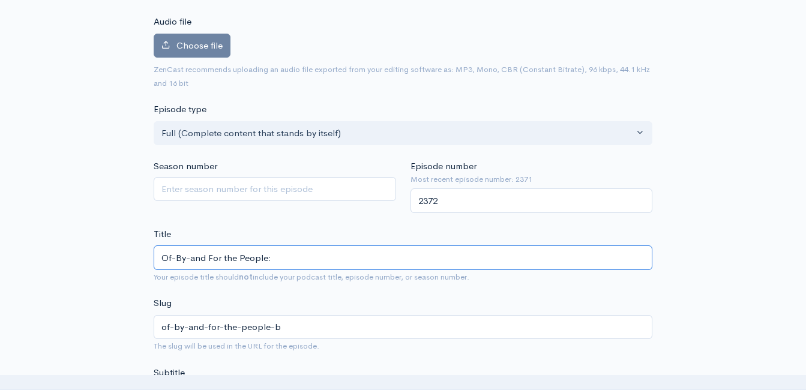
type input "of-by-and-for-the-people"
type input "Of-By-and For the People: H"
type input "of-by-and-for-the-people-h"
type input "Of-By-and For the People: Ho"
type input "of-by-and-for-the-people-ho"
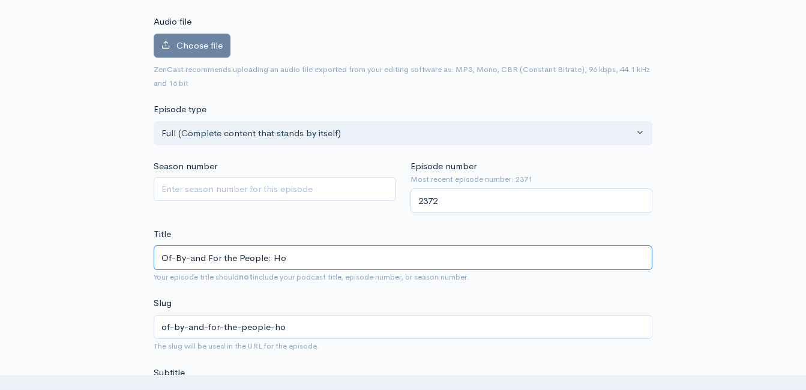
type input "Of-By-and For the People: How"
type input "of-by-and-for-the-people-how"
type input "Of-By-and For the People: How F"
type input "of-by-and-for-the-people-how-f"
type input "Of-By-and For the People: How Fa"
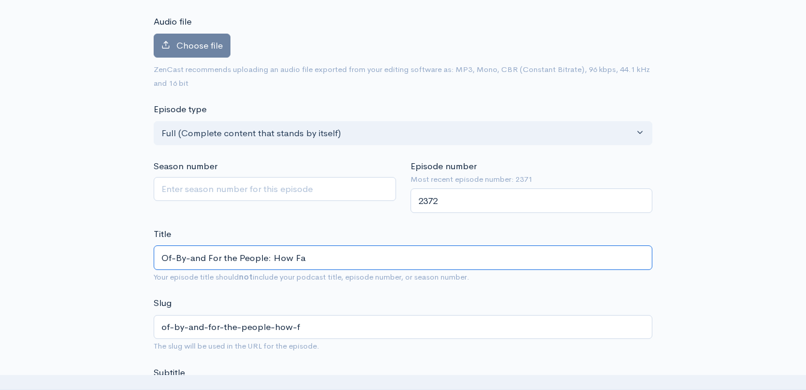
type input "of-by-and-for-the-people-how-fa"
type input "Of-By-and For the People: How Far"
type input "of-by-and-for-the-people-how-far"
type input "Of-By-and For the People: How Far S"
type input "of-by-and-for-the-people-how-far-s"
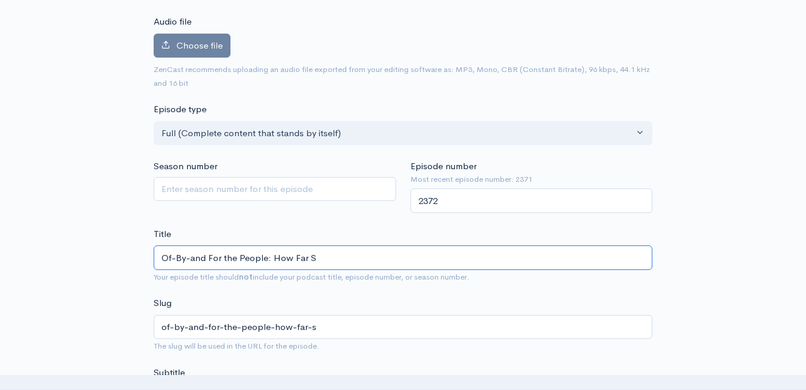
type input "Of-By-and For the People: How Far Sh"
type input "of-by-and-for-the-people-how-far-sh"
type input "Of-By-and For the People: How Far Shou"
type input "of-by-and-for-the-people-how-far-shou"
type input "Of-By-and For the People: How Far Should"
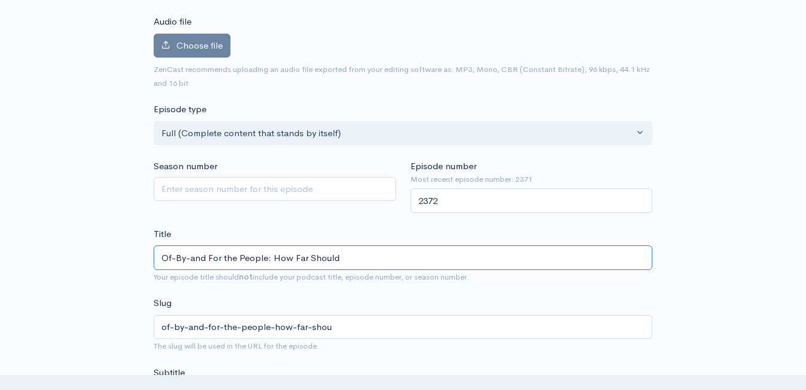
type input "of-by-and-for-the-people-how-far-should"
type input "Of-By-and For the People: How Far Should t"
type input "of-by-and-for-the-people-how-far-should-t"
type input "Of-By-and For the People: How Far Should the"
type input "of-by-and-for-the-people-how-far-should-the"
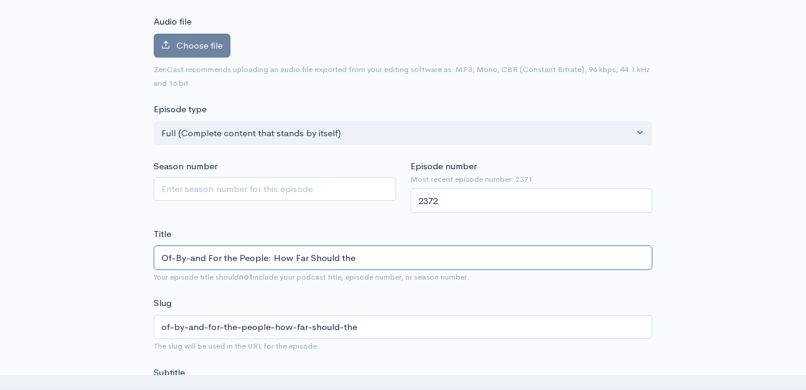
type input "Of-By-and For the People: How Far Should the R"
type input "of-by-and-for-the-people-how-far-should-the-r"
type input "Of-By-and For the People: How Far Should the Ri"
type input "of-by-and-for-the-people-how-far-should-the-ri"
type input "Of-By-and For the People: How Far Should the Rig"
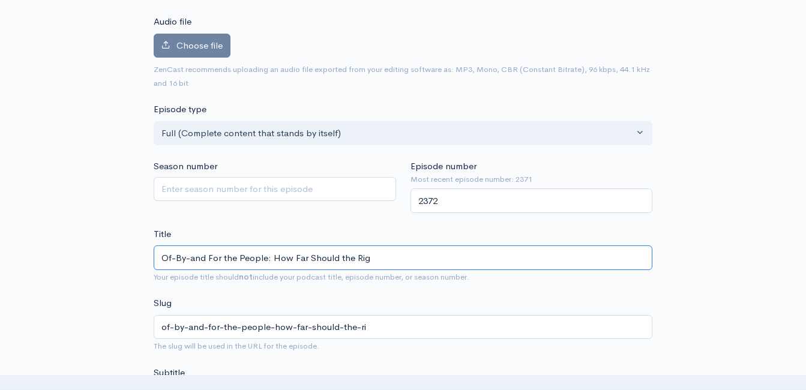
type input "of-by-and-for-the-people-how-far-should-the-rig"
type input "Of-By-and For the People: How Far Should the Righ"
type input "of-by-and-for-the-people-how-far-should-the-righ"
type input "Of-By-and For the People: How Far Should the Right"
type input "of-by-and-for-the-people-how-far-should-the-right"
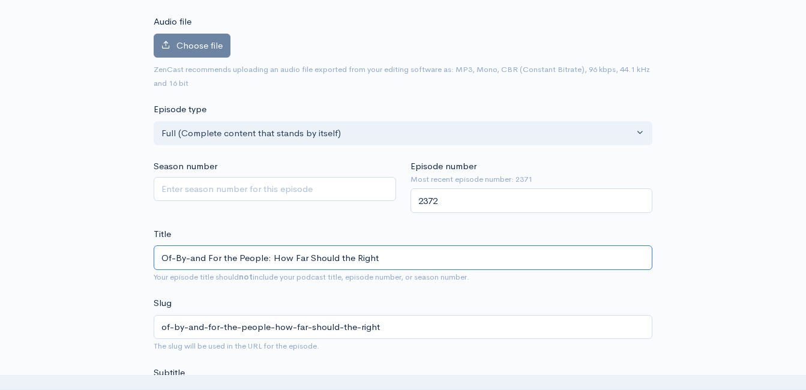
type input "Of-By-and For the People: How Far Should the Right G"
type input "of-by-and-for-the-people-how-far-should-the-right-g"
type input "Of-By-and For the People: How Far Should the Right Go"
type input "of-by-and-for-the-people-how-far-should-the-right-go"
type input "Of-By-and For the People: How Far Should the Right Go W"
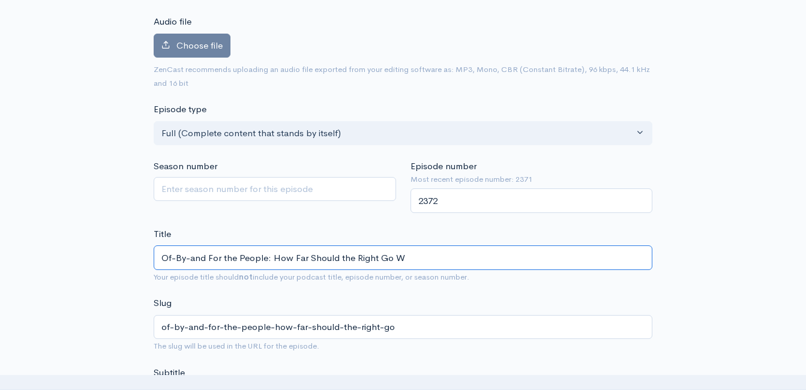
type input "of-by-and-for-the-people-how-far-should-the-right-go-w"
type input "Of-By-and For the People: How Far Should the Right Go Wh"
type input "of-by-and-for-the-people-how-far-should-the-right-go-wh"
type input "Of-By-and For the People: How Far Should the Right Go Whe"
type input "of-by-and-for-the-people-how-far-should-the-right-go-whe"
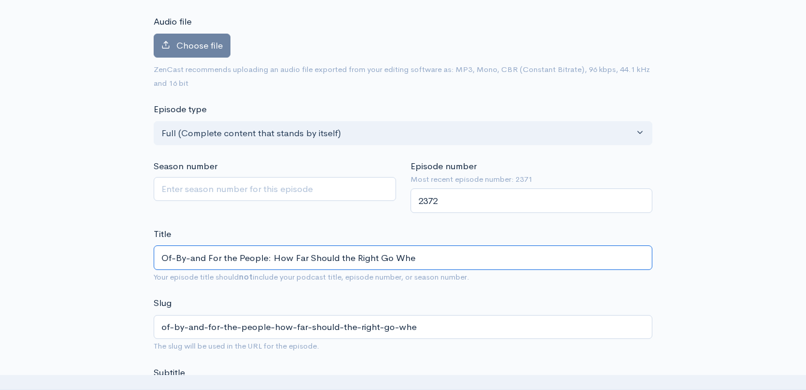
type input "Of-By-and For the People: How Far Should the Right Go When"
type input "of-by-and-for-the-people-how-far-should-the-right-go-when"
type input "Of-By-and For the People: How Far Should the Right Go When P"
type input "of-by-and-for-the-people-how-far-should-the-right-go-when-p"
type input "Of-By-and For the People: How Far Should the Right Go When Pu"
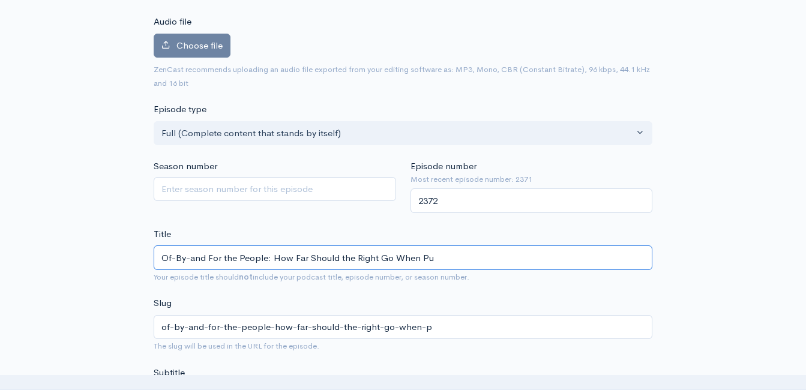
type input "of-by-and-for-the-people-how-far-should-the-right-go-when-pu"
type input "Of-By-and For the People: How Far Should the Right Go When Pus"
type input "of-by-and-for-the-people-how-far-should-the-right-go-when-pus"
type input "Of-By-and For the People: How Far Should the Right Go When Push"
type input "of-by-and-for-the-people-how-far-should-the-right-go-when-push"
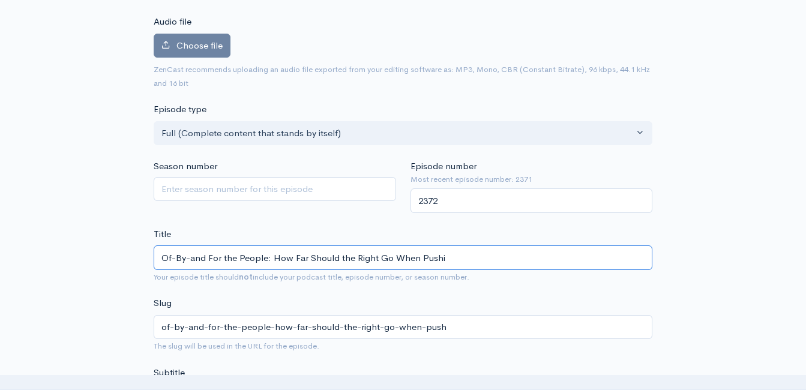
type input "Of-By-and For the People: How Far Should the Right Go When Pushin"
type input "of-by-and-for-the-people-how-far-should-the-right-go-when-pushin"
type input "Of-By-and For the People: How Far Should the Right Go When Pushing"
type input "of-by-and-for-the-people-how-far-should-the-right-go-when-pushing"
type input "Of-By-and For the People: How Far Should the Right Go When Pushing B"
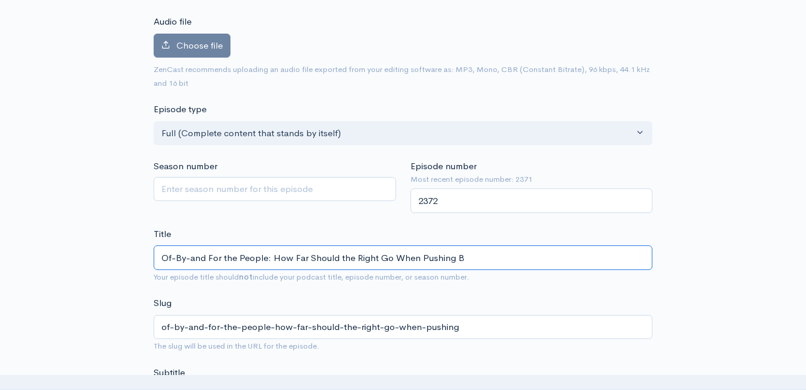
type input "of-by-and-for-the-people-how-far-should-the-right-go-when-pushing-b"
type input "Of-By-and For the People: How Far Should the Right Go When Pushing Ba"
type input "of-by-and-for-the-people-how-far-should-the-right-go-when-pushing-ba"
type input "Of-By-and For the People: How Far Should the Right Go When Pushing Back"
type input "of-by-and-for-the-people-how-far-should-the-right-go-when-pushing-back"
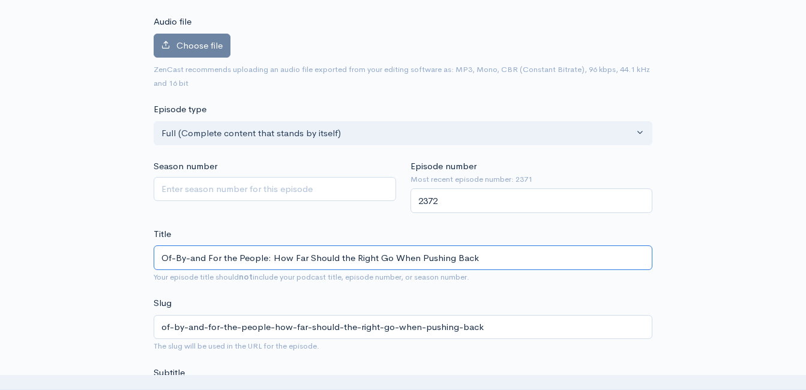
type input "Of-By-and For the People: How Far Should the Right Go When Pushing Back a"
type input "of-by-and-for-the-people-how-far-should-the-right-go-when-pushing-back-a"
type input "Of-By-and For the People: How Far Should the Right Go When Pushing Back"
type input "of-by-and-for-the-people-how-far-should-the-right-go-when-pushing-back"
type input "Of-By-and For the People: How Far Should the Right Go When Pushing Back A"
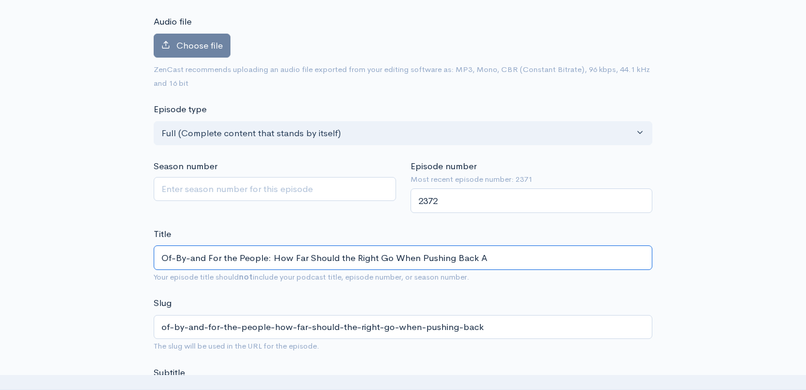
type input "of-by-and-for-the-people-how-far-should-the-right-go-when-pushing-back-a"
type input "Of-By-and For the People: How Far Should the Right Go When Pushing Back Ag"
type input "of-by-and-for-the-people-how-far-should-the-right-go-when-pushing-back-ag"
type input "Of-By-and For the People: How Far Should the Right Go When Pushing Back Aga"
type input "of-by-and-for-the-people-how-far-should-the-right-go-when-pushing-back-aga"
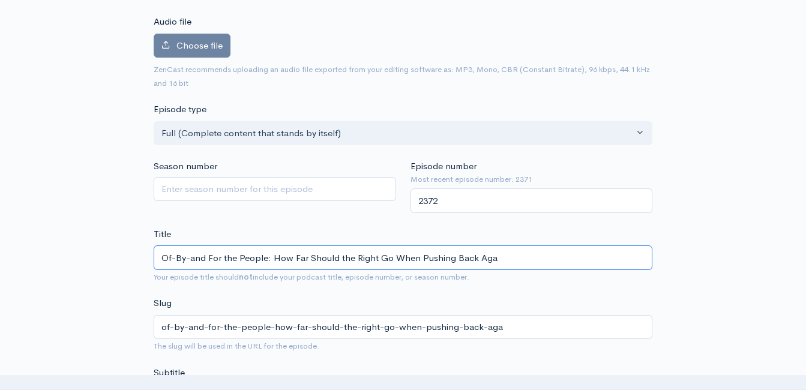
type input "Of-By-and For the People: How Far Should the Right Go When Pushing Back Agai"
type input "of-by-and-for-the-people-how-far-should-the-right-go-when-pushing-back-agai"
type input "Of-By-and For the People: How Far Should the Right Go When Pushing Back Agais"
type input "of-by-and-for-the-people-how-far-should-the-right-go-when-pushing-back-agais"
type input "Of-By-and For the People: How Far Should the Right Go When Pushing Back Agaisn"
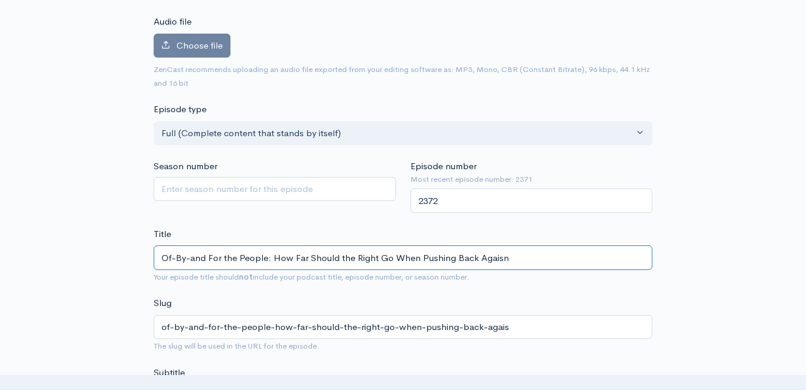
type input "of-by-and-for-the-people-how-far-should-the-right-go-when-pushing-back-agaisn"
type input "Of-By-and For the People: How Far Should the Right Go When Pushing Back Agaisnt"
type input "of-by-and-for-the-people-how-far-should-the-right-go-when-pushing-back-agaisnt"
type input "Of-By-and For the People: How Far Should the Right Go When Pushing Back Agaisnt…"
type input "of-by-and-for-the-people-how-far-should-the-right-go-when-pushing-back-agaisnt-t"
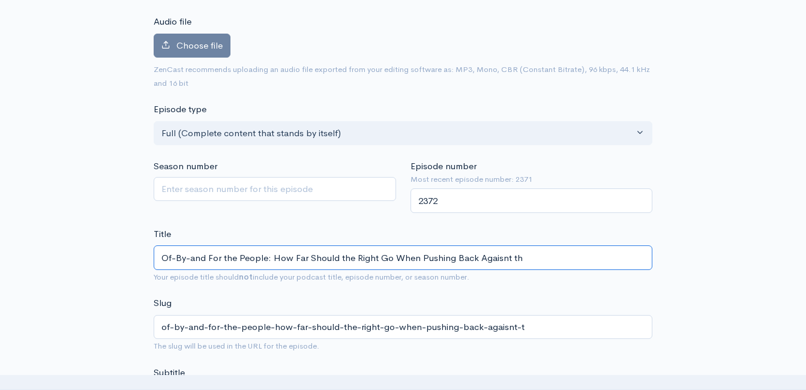
type input "Of-By-and For the People: How Far Should the Right Go When Pushing Back Agaisnt…"
type input "of-by-and-for-the-people-how-far-should-the-right-go-when-pushing-back-agaisnt-…"
type input "Of-By-and For the People: How Far Should the Right Go When Pushing Back Agaisnt…"
type input "of-by-and-for-the-people-how-far-should-the-right-go-when-pushing-back-agaisnt-…"
type input "Of-By-and For the People: How Far Should the Right Go When Pushing Back Agaisnt…"
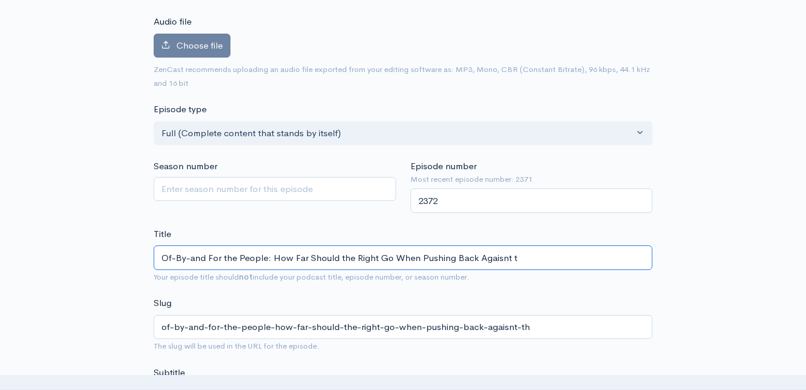
type input "of-by-and-for-the-people-how-far-should-the-right-go-when-pushing-back-agaisnt-t"
type input "Of-By-and For the People: How Far Should the Right Go When Pushing Back Agaisnt"
type input "of-by-and-for-the-people-how-far-should-the-right-go-when-pushing-back-agaisnt"
type input "Of-By-and For the People: How Far Should the Right Go When Pushing Back Agaisn"
type input "of-by-and-for-the-people-how-far-should-the-right-go-when-pushing-back-agaisn"
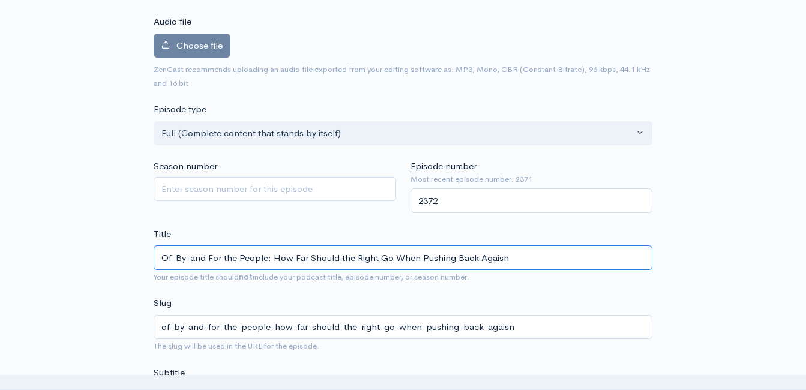
type input "Of-By-and For the People: How Far Should the Right Go When Pushing Back Agais"
type input "of-by-and-for-the-people-how-far-should-the-right-go-when-pushing-back-agais"
type input "Of-By-and For the People: How Far Should the Right Go When Pushing Back Agai"
type input "of-by-and-for-the-people-how-far-should-the-right-go-when-pushing-back-agai"
type input "Of-By-and For the People: How Far Should the Right Go When Pushing Back Again"
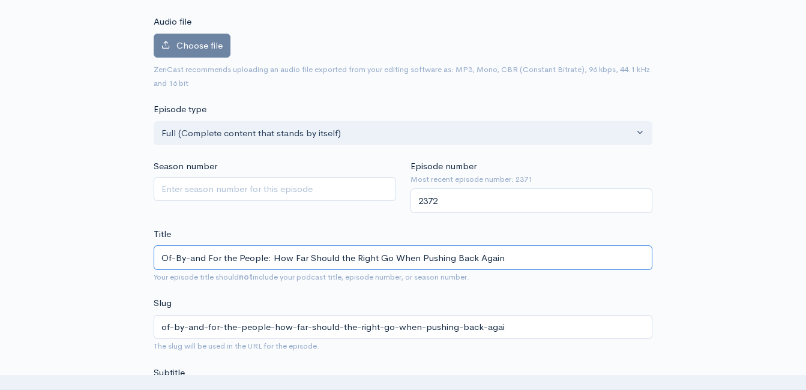
type input "of-by-and-for-the-people-how-far-should-the-right-go-when-pushing-back-again"
type input "Of-By-and For the People: How Far Should the Right Go When Pushing Back Agains"
type input "of-by-and-for-the-people-how-far-should-the-right-go-when-pushing-back-agains"
type input "Of-By-and For the People: How Far Should the Right Go When Pushing Back Against"
type input "of-by-and-for-the-people-how-far-should-the-right-go-when-pushing-back-against"
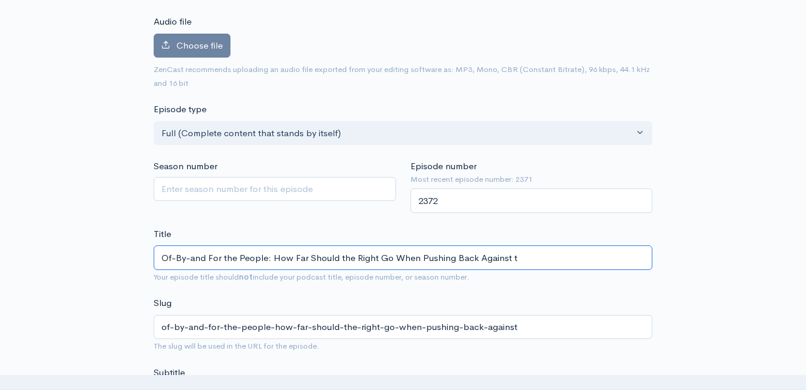
type input "Of-By-and For the People: How Far Should the Right Go When Pushing Back Against…"
type input "of-by-and-for-the-people-how-far-should-the-right-go-when-pushing-back-against-…"
type input "Of-By-and For the People: How Far Should the Right Go When Pushing Back Against…"
type input "of-by-and-for-the-people-how-far-should-the-right-go-when-pushing-back-against-…"
type input "Of-By-and For the People: How Far Should the Right Go When Pushing Back Against…"
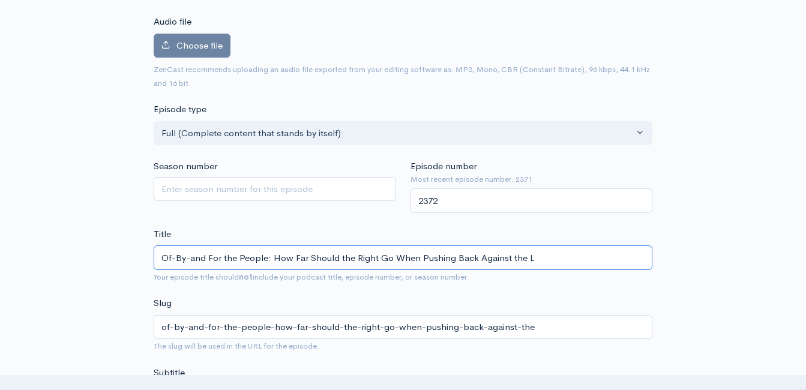
type input "of-by-and-for-the-people-how-far-should-the-right-go-when-pushing-back-against-…"
type input "Of-By-and For the People: How Far Should the Right Go When Pushing Back Against…"
type input "of-by-and-for-the-people-how-far-should-the-right-go-when-pushing-back-against-…"
type input "Of-By-and For the People: How Far Should the Right Go When Pushing Back Against…"
type input "of-by-and-for-the-people-how-far-should-the-right-go-when-pushing-back-against-…"
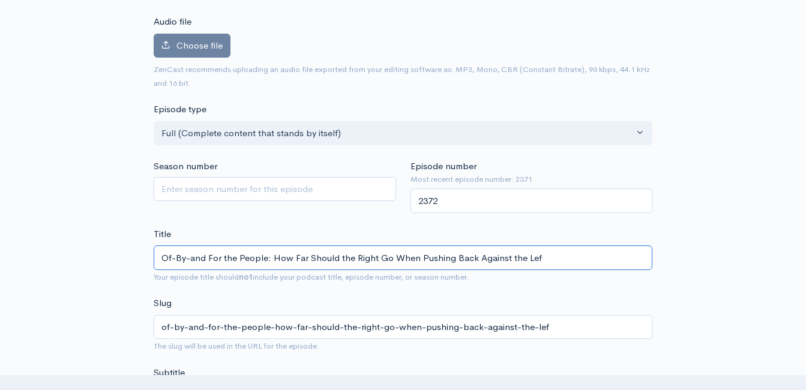
type input "Of-By-and For the People: How Far Should the Right Go When Pushing Back Against…"
type input "of-by-and-for-the-people-how-far-should-the-right-go-when-pushing-back-against-…"
type input "Of-By-and For the People: How Far Should the Right Go When Pushing Back Against…"
type input "of-by-and-for-the-people-how-far-should-the-right-go-when-pushing-back-against-…"
type input "Of-By-and For the People: How Far Should the Right Go When Pushing Back Against…"
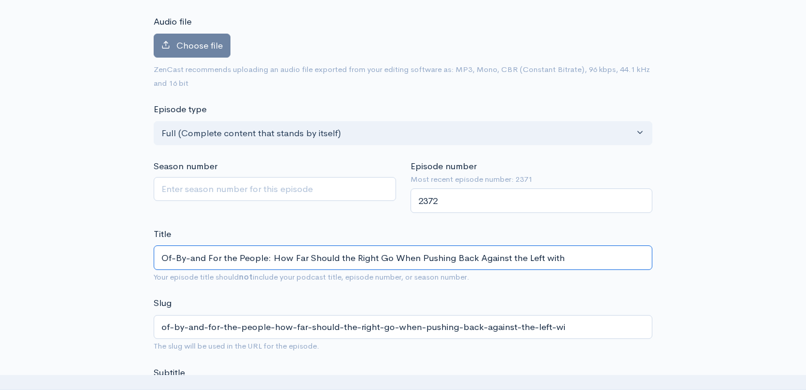
type input "of-by-and-for-the-people-how-far-should-the-right-go-when-pushing-back-against-…"
type input "Of-By-and For the People: How Far Should the Right Go When Pushing Back Against…"
type input "of-by-and-for-the-people-how-far-should-the-right-go-when-pushing-back-against-…"
type input "Of-By-and For the People: How Far Should the Right Go When Pushing Back Against…"
type input "of-by-and-for-the-people-how-far-should-the-right-go-when-pushing-back-against-…"
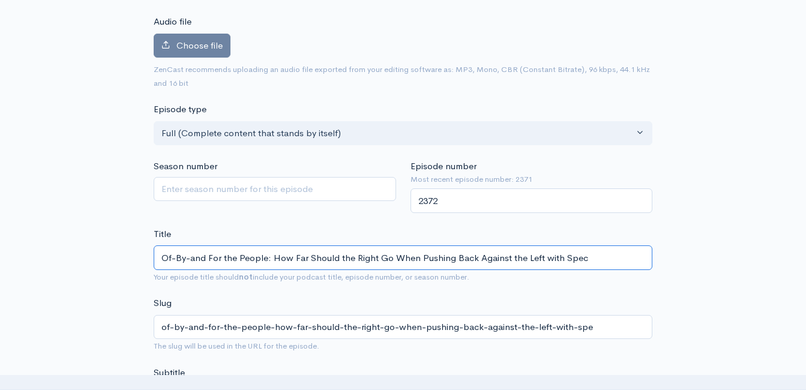
type input "Of-By-and For the People: How Far Should the Right Go When Pushing Back Against…"
type input "of-by-and-for-the-people-how-far-should-the-right-go-when-pushing-back-against-…"
type input "Of-By-and For the People: How Far Should the Right Go When Pushing Back Against…"
type input "of-by-and-for-the-people-how-far-should-the-right-go-when-pushing-back-against-…"
type input "Of-By-and For the People: How Far Should the Right Go When Pushing Back Against…"
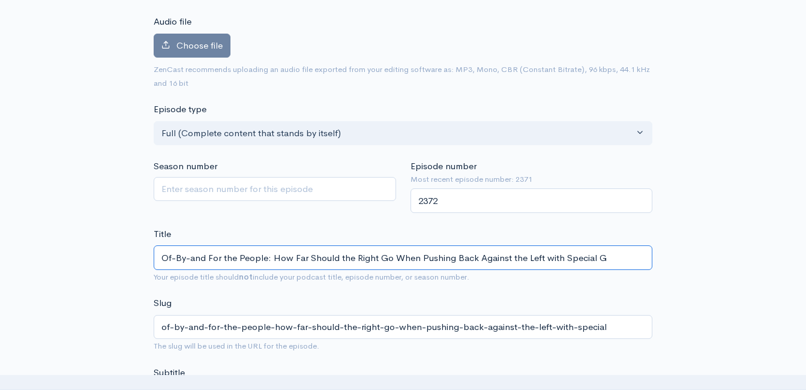
type input "of-by-and-for-the-people-how-far-should-the-right-go-when-pushing-back-against-…"
type input "Of-By-and For the People: How Far Should the Right Go When Pushing Back Against…"
type input "of-by-and-for-the-people-how-far-should-the-right-go-when-pushing-back-against-…"
click at [265, 260] on input "Of-By-and For the People: How Far Should the Right Go When Pushing Back Against…" at bounding box center [403, 257] width 499 height 25
type input "Of-By-and For the People wi: How Far Should the Right Go When Pushing Back Agai…"
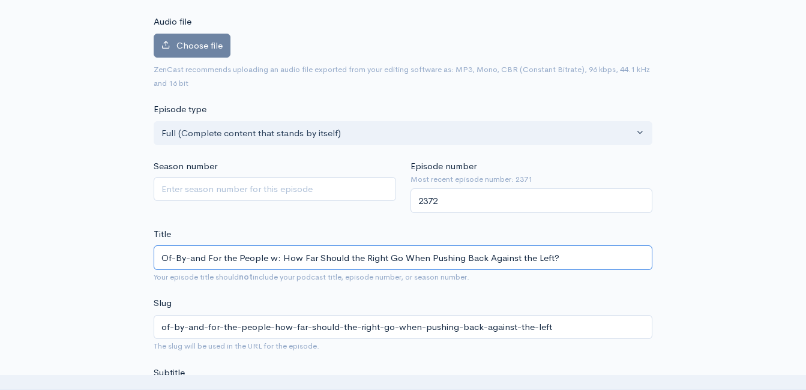
type input "of-by-and-for-the-people-w-how-far-should-the-right-go-when-pushing-back-agains…"
type input "Of-By-and For the People wit: How Far Should the Right Go When Pushing Back Aga…"
type input "of-by-and-for-the-people-wit-how-far-should-the-right-go-when-pushing-back-agai…"
type input "Of-By-and For the People with: How Far Should the Right Go When Pushing Back Ag…"
type input "of-by-and-for-the-people-with-how-far-should-the-right-go-when-pushing-back-aga…"
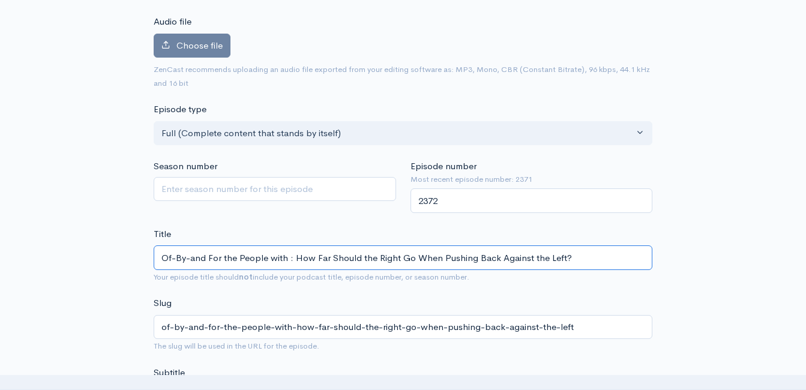
type input "Of-By-and For the People with S: How Far Should the Right Go When Pushing Back …"
type input "of-by-and-for-the-people-with-s-how-far-should-the-right-go-when-pushing-back-a…"
type input "Of-By-and For the People with Spe: How Far Should the Right Go When Pushing Bac…"
type input "of-by-and-for-the-people-with-spe-how-far-should-the-right-go-when-pushing-back…"
type input "Of-By-and For the People with Spec: How Far Should the Right Go When Pushing Ba…"
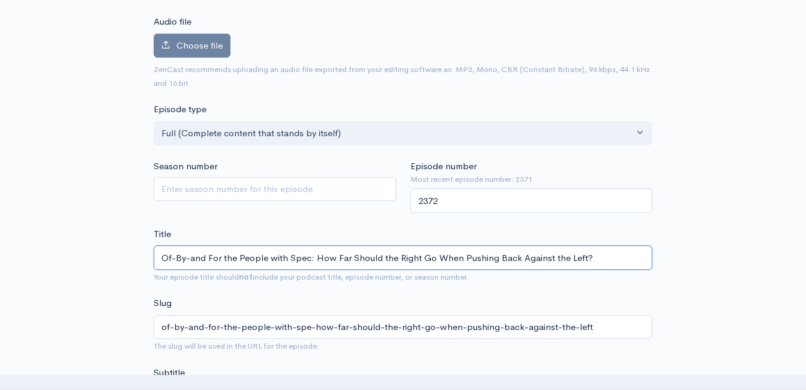
type input "of-by-and-for-the-people-with-spec-how-far-should-the-right-go-when-pushing-bac…"
type input "Of-By-and For the People with Speci: How Far Should the Right Go When Pushing B…"
type input "of-by-and-for-the-people-with-speci-how-far-should-the-right-go-when-pushing-ba…"
type input "Of-By-and For the People with Special: How Far Should the Right Go When Pushing…"
type input "of-by-and-for-the-people-with-special-how-far-should-the-right-go-when-pushing-…"
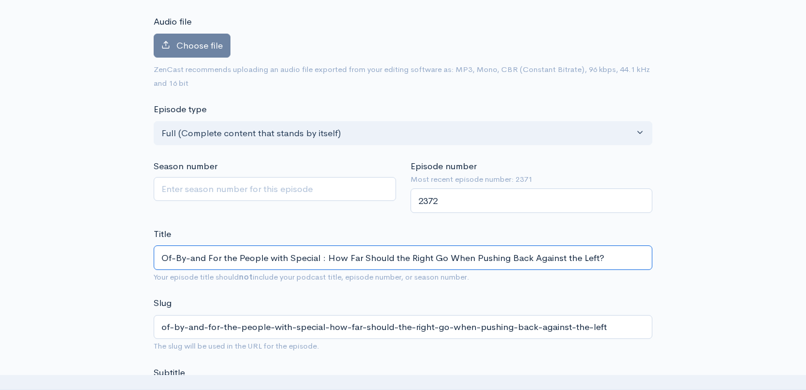
type input "Of-By-and For the People with Special G: How Far Should the Right Go When Pushi…"
type input "of-by-and-for-the-people-with-special-g-how-far-should-the-right-go-when-pushin…"
type input "Of-By-and For the People with Special Gue: How Far Should the Right Go When Pus…"
type input "of-by-and-for-the-people-with-special-gue-how-far-should-the-right-go-when-push…"
type input "Of-By-and For the People with Special Gues: How Far Should the Right Go When Pu…"
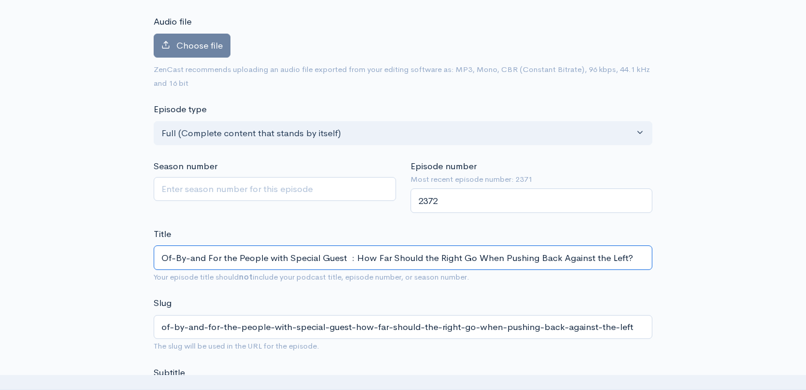
paste input "Glenn G Gutek"
click at [371, 257] on input "Of-By-and For the People with Special Guest Glenn Gutek : How Far Should the Ri…" at bounding box center [403, 257] width 499 height 25
click at [369, 256] on input "Of-By-and For the People with Special Guest Glenn Gutek : How Far Should the Ri…" at bounding box center [403, 257] width 499 height 25
click at [367, 256] on input "Of-By-and For the People with Special Guest Glenn Gutek : How Far Should the Ri…" at bounding box center [403, 257] width 499 height 25
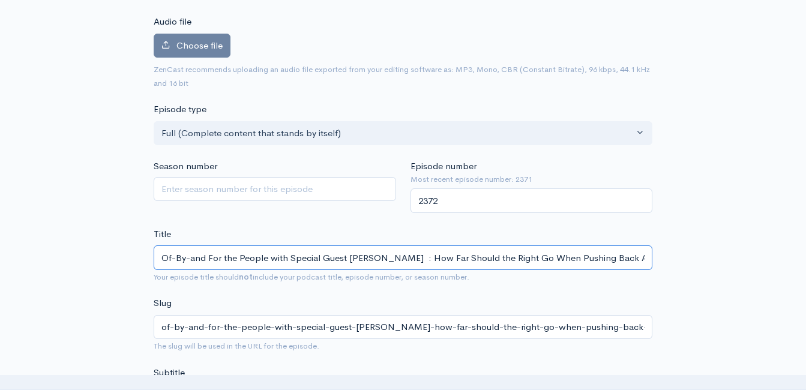
click at [367, 256] on input "Of-By-and For the People with Special Guest Glenn Gutek : How Far Should the Ri…" at bounding box center [403, 257] width 499 height 25
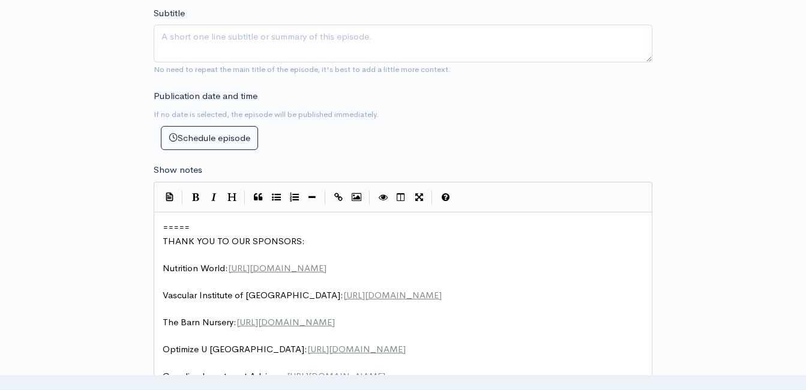
scroll to position [488, 0]
click at [161, 227] on pre "=====" at bounding box center [407, 227] width 495 height 14
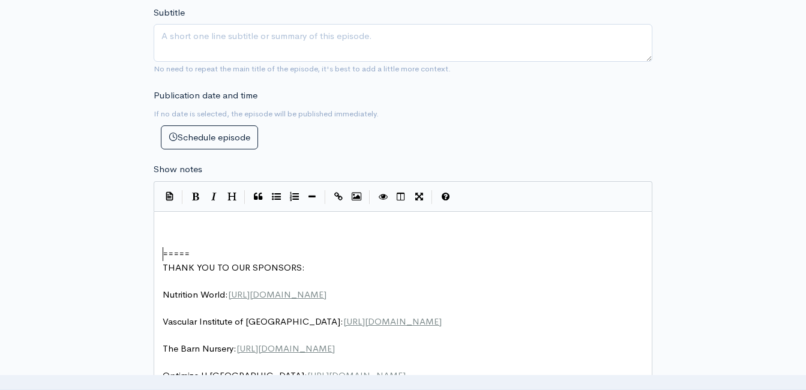
click at [183, 225] on pre "​" at bounding box center [407, 227] width 495 height 14
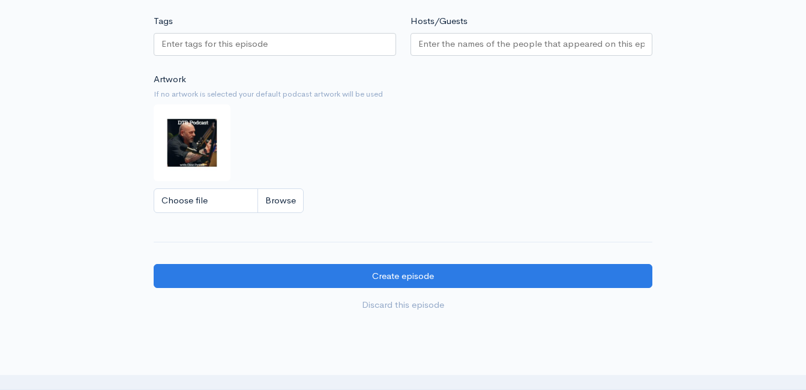
scroll to position [1268, 0]
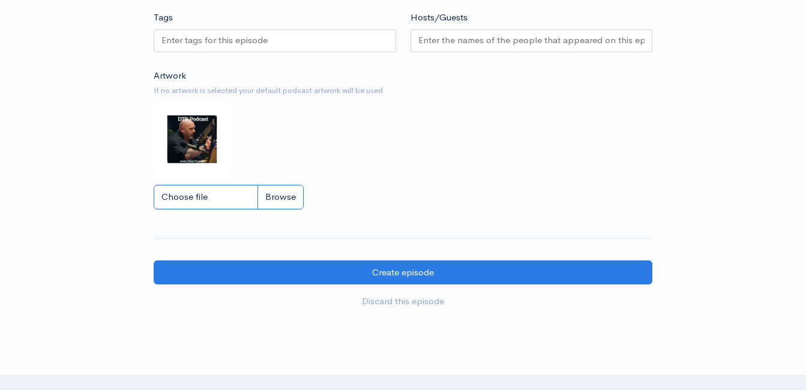
click at [280, 209] on input "Choose file" at bounding box center [229, 197] width 150 height 25
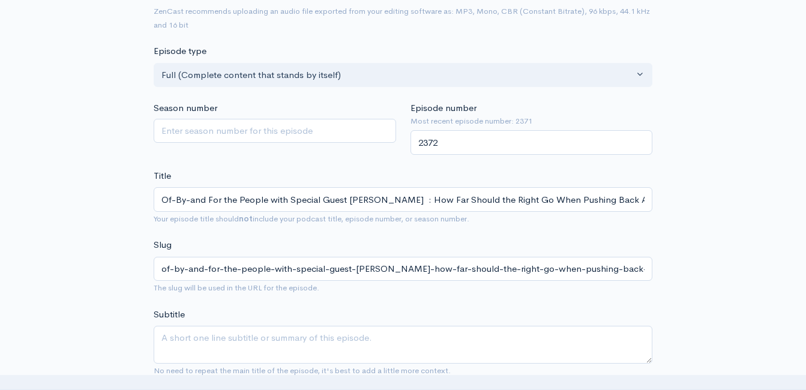
scroll to position [128, 0]
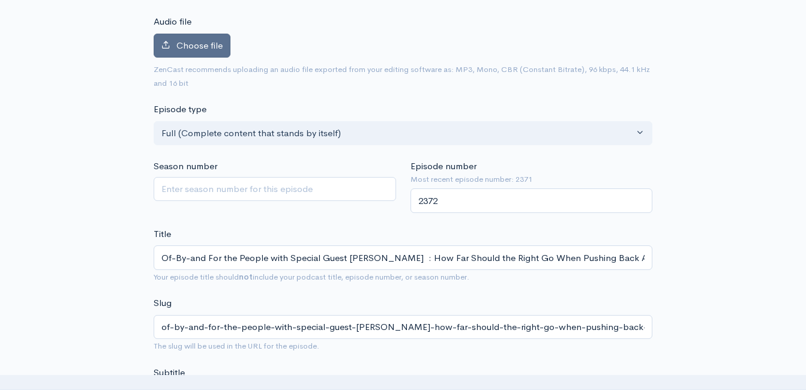
click at [197, 46] on span "Choose file" at bounding box center [199, 45] width 46 height 11
click at [0, 0] on input "Choose file" at bounding box center [0, 0] width 0 height 0
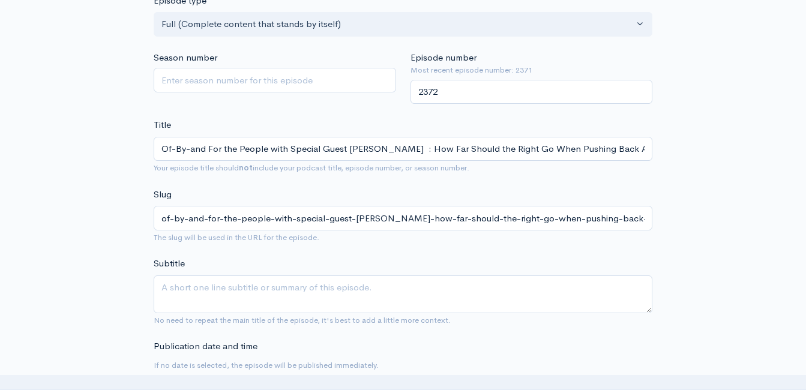
scroll to position [308, 0]
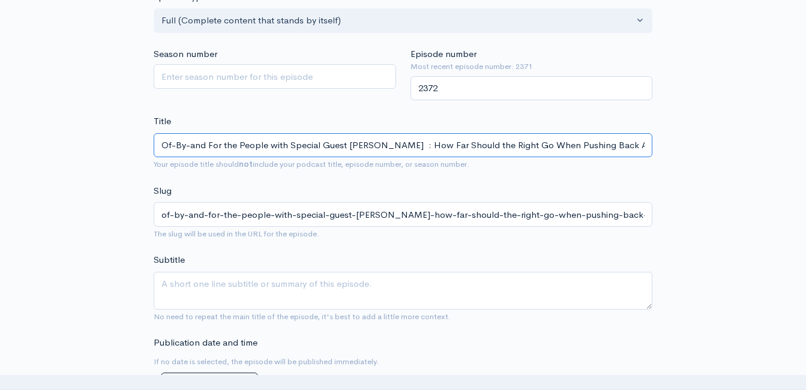
click at [407, 147] on input "Of-By-and For the People with Special Guest Glenn Gutek : How Far Should the Ri…" at bounding box center [403, 145] width 499 height 25
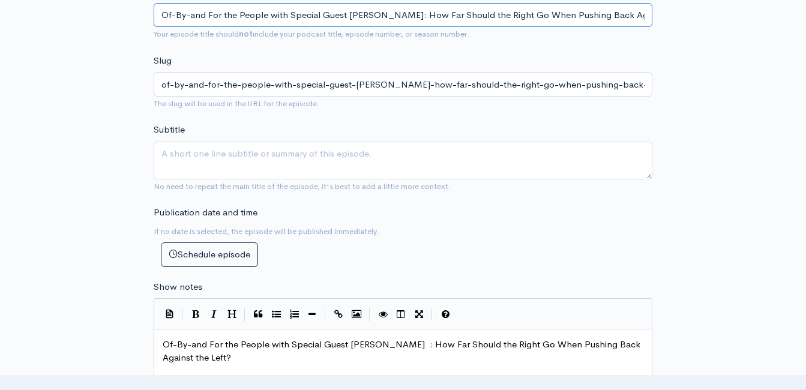
scroll to position [548, 0]
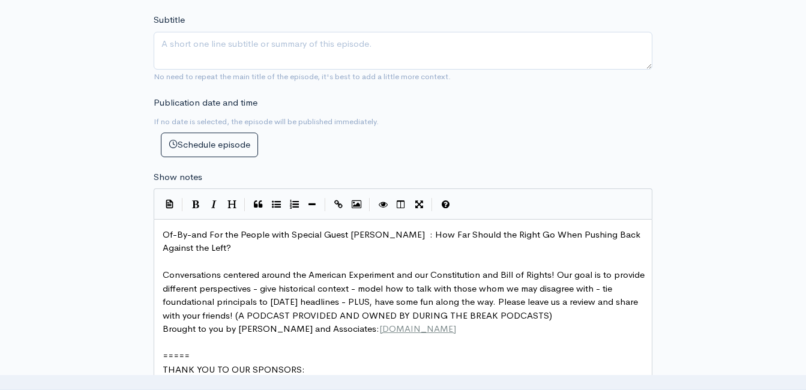
click at [289, 246] on pre "Of-By-and For the People with Special Guest Glenn Gutek : How Far Should the Ri…" at bounding box center [407, 241] width 495 height 27
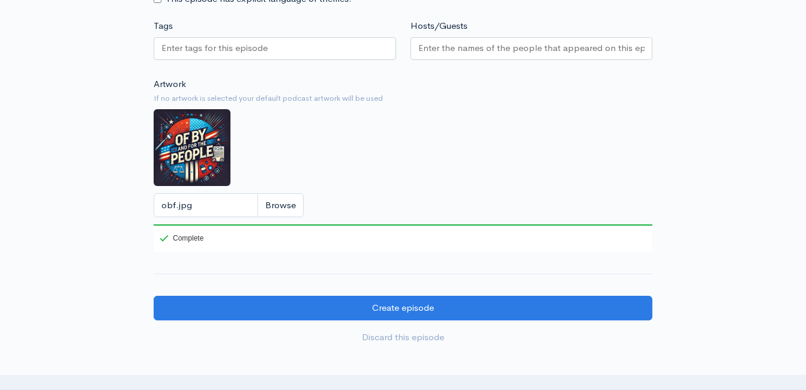
scroll to position [1328, 0]
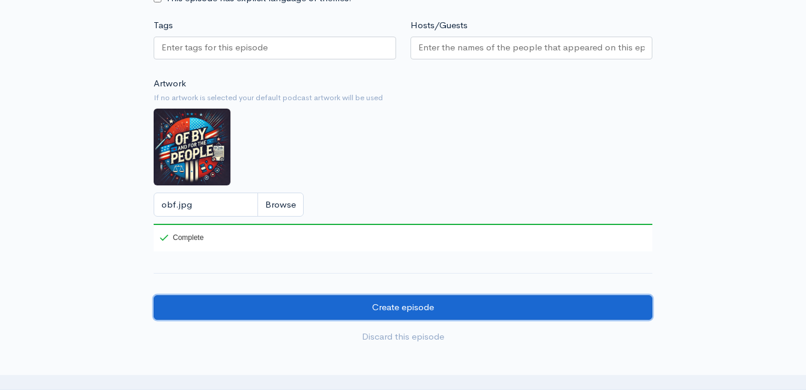
click at [438, 315] on input "Create episode" at bounding box center [403, 307] width 499 height 25
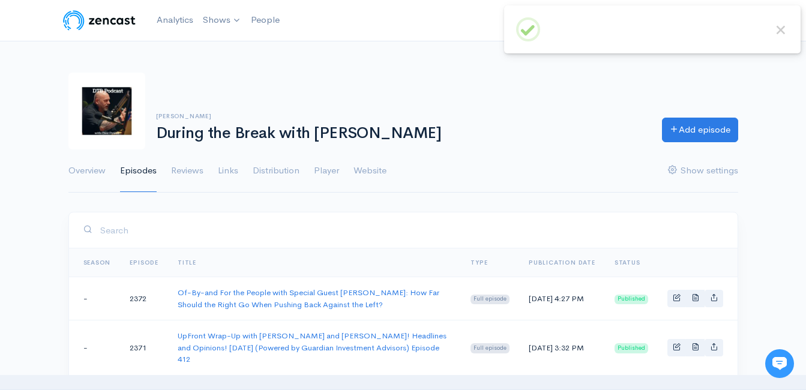
click at [223, 73] on div "[PERSON_NAME] During the Break with [PERSON_NAME] Add episode" at bounding box center [403, 111] width 684 height 77
click at [184, 15] on link "Analytics" at bounding box center [175, 20] width 46 height 26
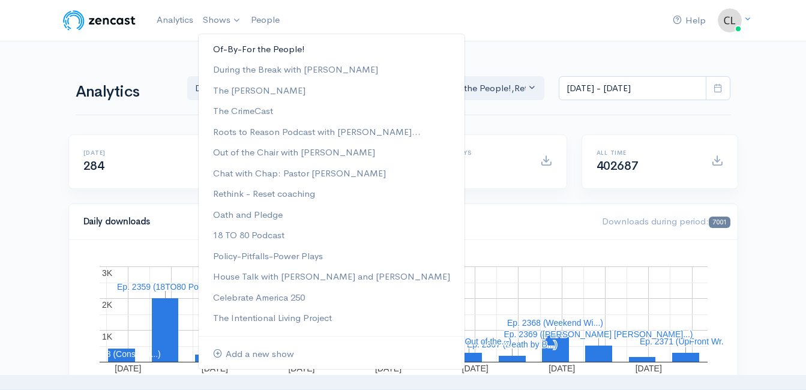
click at [239, 48] on link "Of-By-For the People!" at bounding box center [332, 49] width 266 height 21
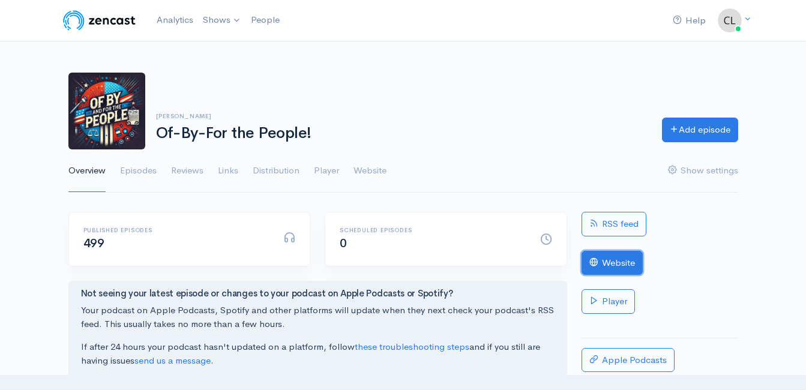
click at [608, 255] on link "Website" at bounding box center [612, 263] width 61 height 25
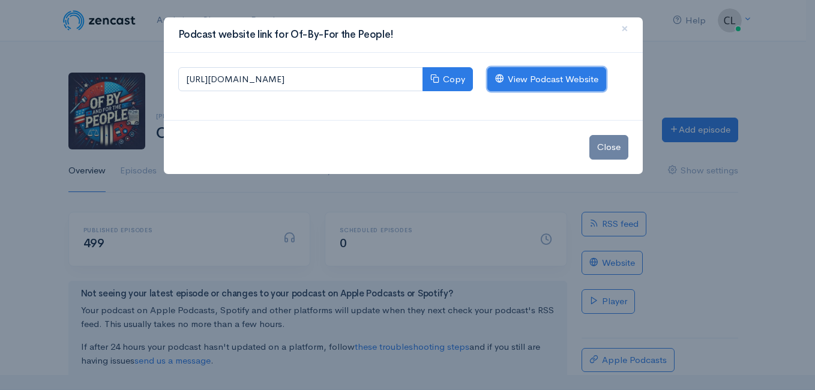
click at [537, 80] on link "View Podcast Website" at bounding box center [546, 79] width 119 height 25
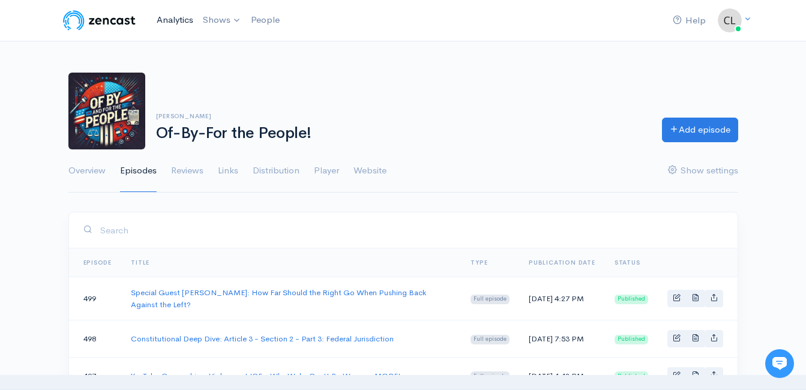
click at [176, 15] on link "Analytics" at bounding box center [175, 20] width 46 height 26
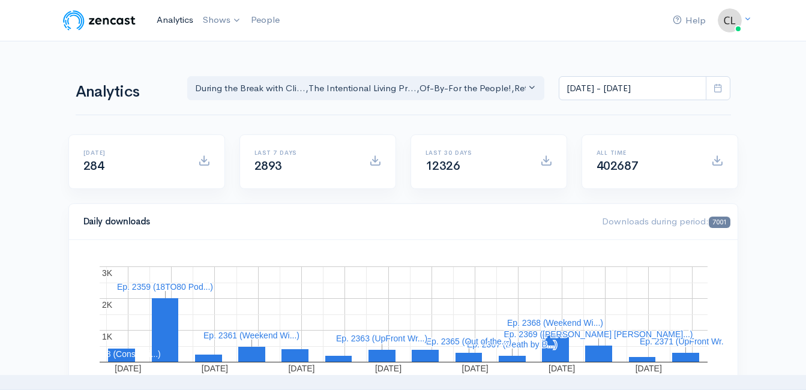
click at [181, 19] on link "Analytics" at bounding box center [175, 20] width 46 height 26
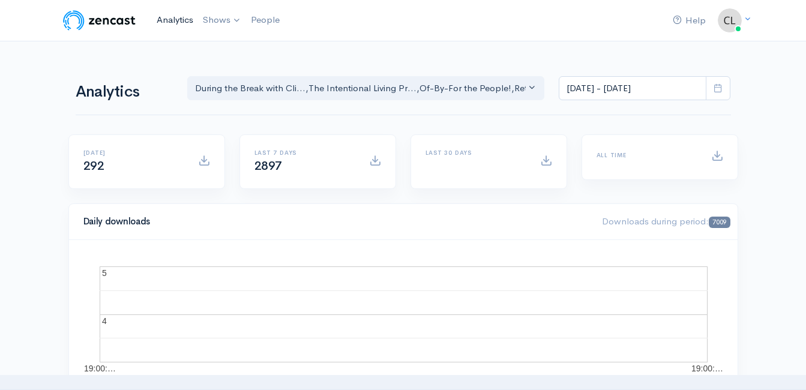
click at [182, 22] on link "Analytics" at bounding box center [175, 20] width 46 height 26
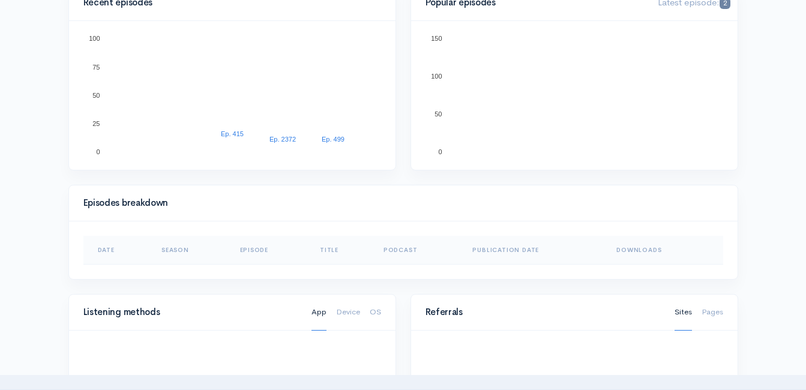
scroll to position [420, 0]
